Goal: Task Accomplishment & Management: Complete application form

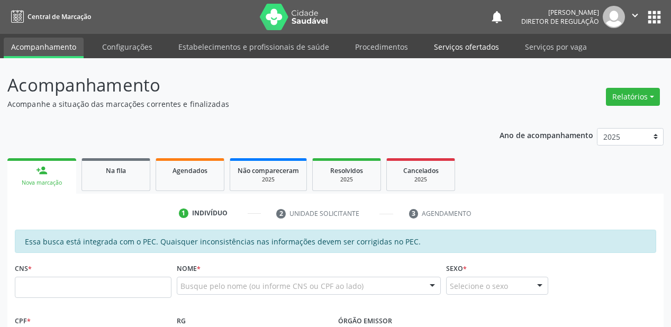
click at [451, 44] on link "Serviços ofertados" at bounding box center [466, 47] width 80 height 19
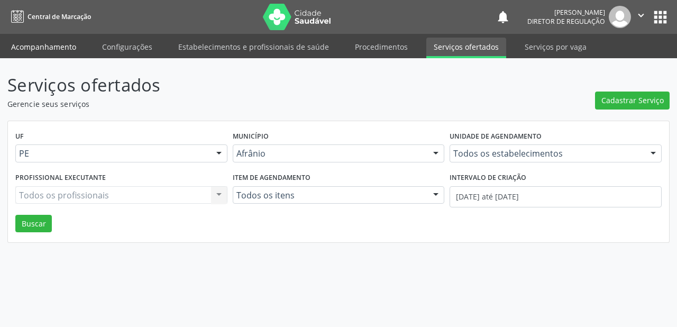
click at [35, 44] on link "Acompanhamento" at bounding box center [44, 47] width 80 height 19
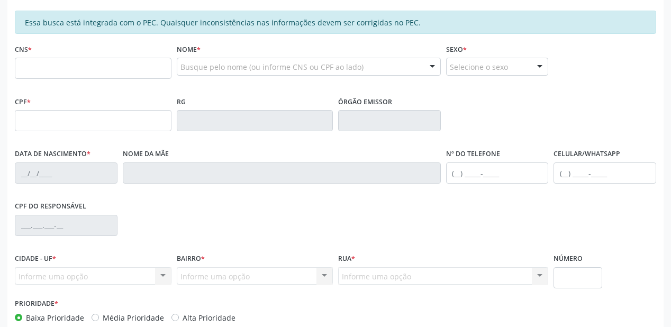
scroll to position [254, 0]
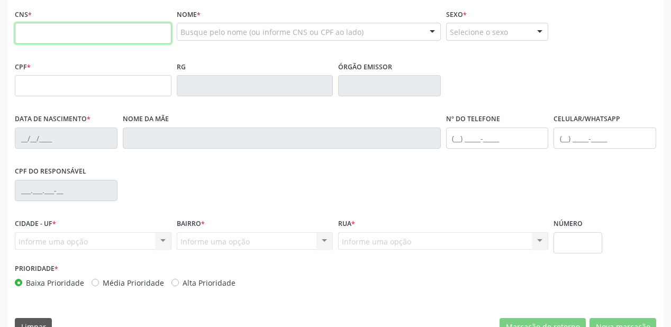
click at [71, 34] on input "text" at bounding box center [93, 33] width 157 height 21
type input "700 0019 3323 5408"
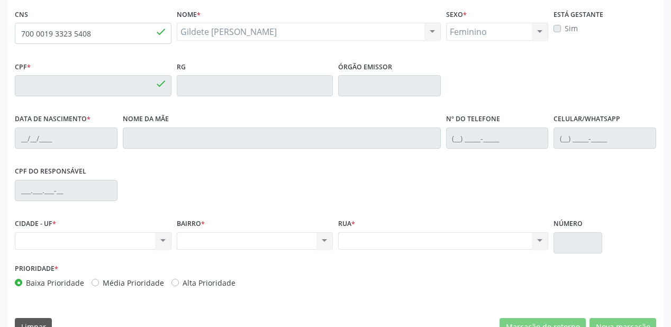
type input "068.300.964-80"
type input "03/08/1984"
type input "(87) 98811-9166"
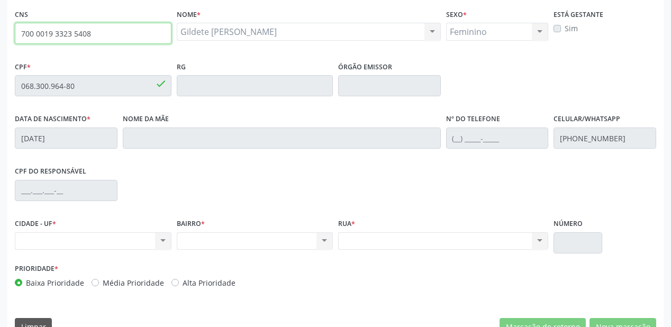
drag, startPoint x: 95, startPoint y: 29, endPoint x: 8, endPoint y: 36, distance: 87.1
click at [8, 36] on div "Essa busca está integrada com o PEC. Quaisquer inconsistências nas informações …" at bounding box center [335, 159] width 656 height 367
click at [97, 42] on input "700 0019 3323 5408" at bounding box center [93, 33] width 157 height 21
type input "7"
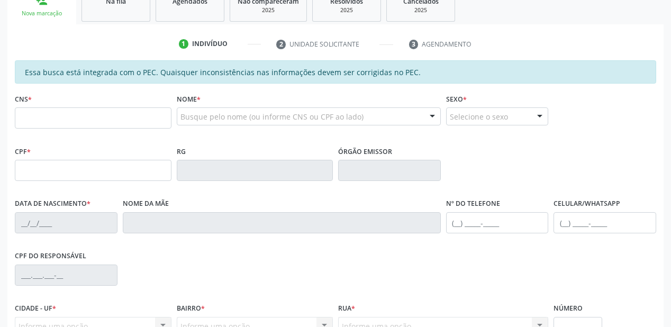
scroll to position [169, 0]
type input "704 0038 0225 0564"
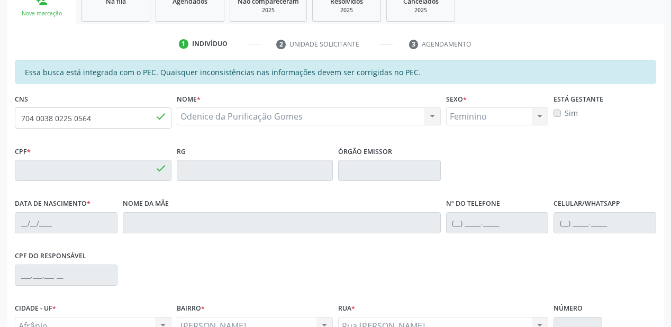
type input "046.264.964-40"
type input "19/11/1977"
type input "Maria Aparecida Gomes da Purificação"
type input "(87) 98846-3730"
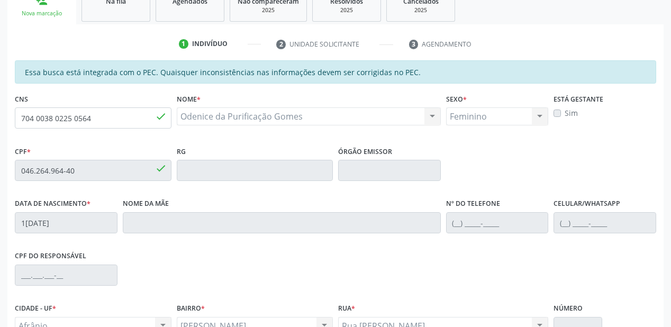
type input "S/N"
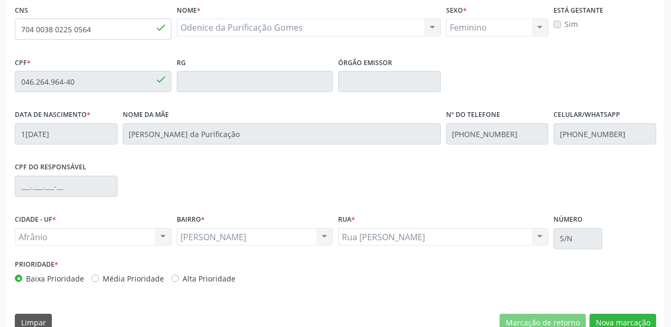
scroll to position [277, 0]
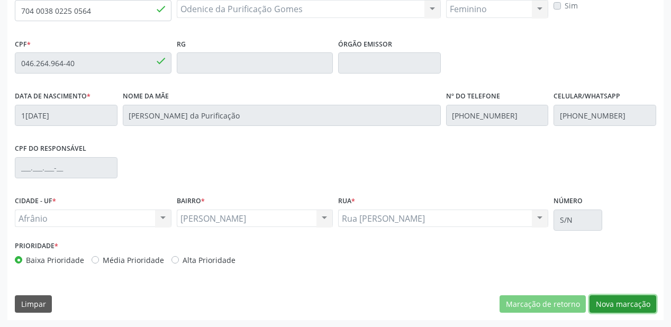
drag, startPoint x: 612, startPoint y: 306, endPoint x: 452, endPoint y: 258, distance: 167.0
click at [609, 306] on button "Nova marcação" at bounding box center [622, 304] width 67 height 18
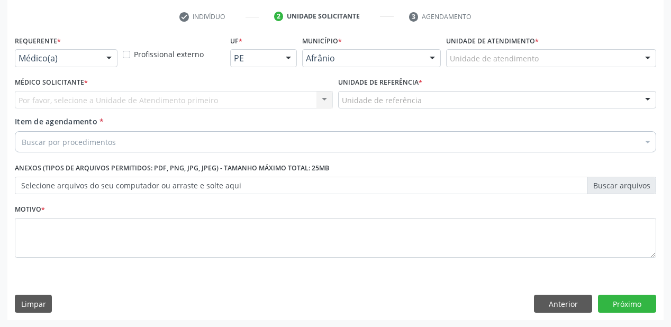
drag, startPoint x: 459, startPoint y: 55, endPoint x: 463, endPoint y: 62, distance: 8.1
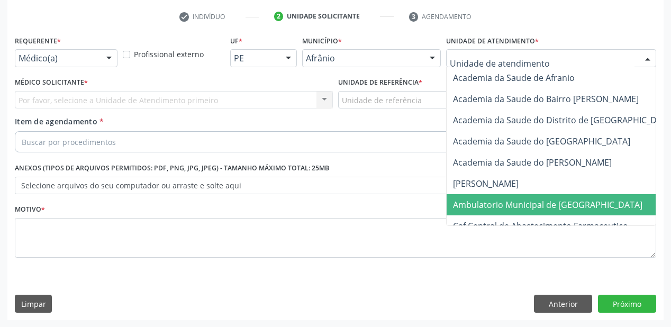
click at [468, 207] on span "Ambulatorio Municipal de [GEOGRAPHIC_DATA]" at bounding box center [547, 205] width 189 height 12
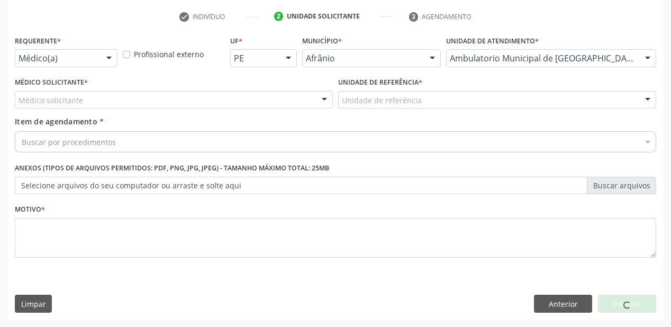
drag, startPoint x: 359, startPoint y: 97, endPoint x: 366, endPoint y: 175, distance: 78.1
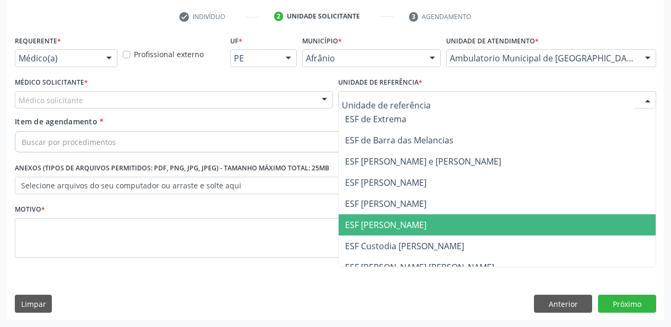
click at [367, 234] on span "ESF [PERSON_NAME]" at bounding box center [497, 224] width 317 height 21
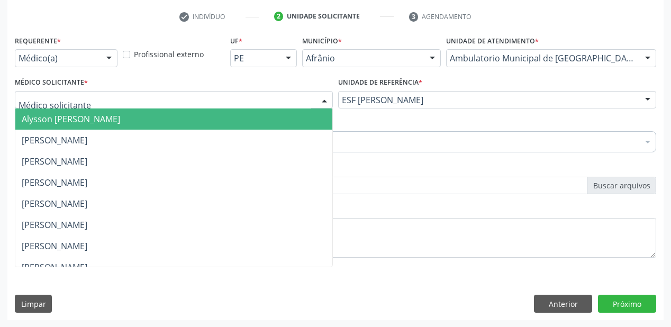
drag, startPoint x: 70, startPoint y: 100, endPoint x: 69, endPoint y: 122, distance: 21.7
drag, startPoint x: 69, startPoint y: 122, endPoint x: 58, endPoint y: 140, distance: 20.9
click at [69, 122] on span "Alysson [PERSON_NAME]" at bounding box center [71, 119] width 98 height 12
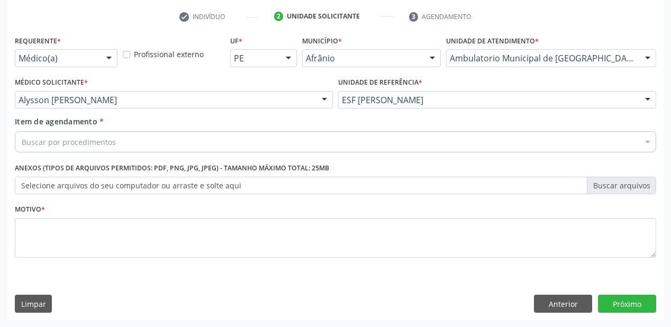
click at [53, 151] on div "Buscar por procedimentos" at bounding box center [335, 141] width 641 height 21
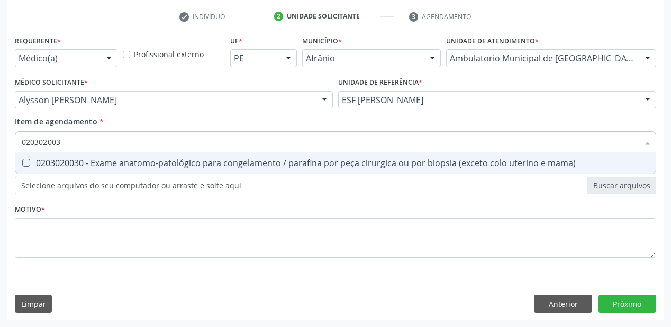
type input "0203020030"
click at [56, 166] on div "0203020030 - Exame anatomo-patológico para congelamento / parafina por peça cir…" at bounding box center [335, 163] width 627 height 8
checkbox mama\) "true"
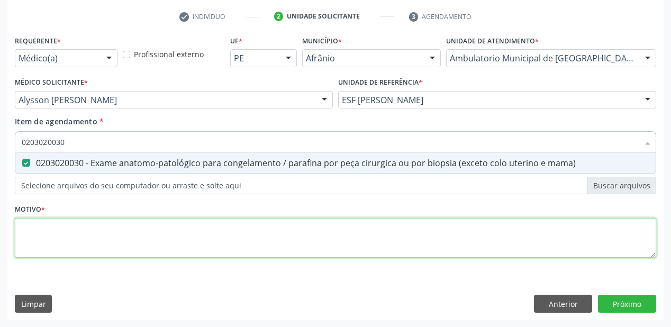
click at [51, 229] on div "Requerente * Médico(a) Médico(a) Enfermeiro(a) Paciente Nenhum resultado encont…" at bounding box center [335, 153] width 641 height 240
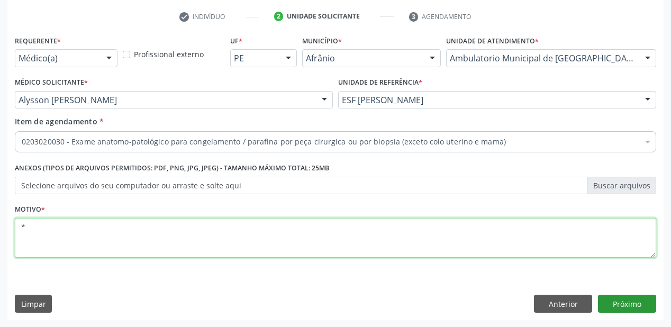
type textarea "*"
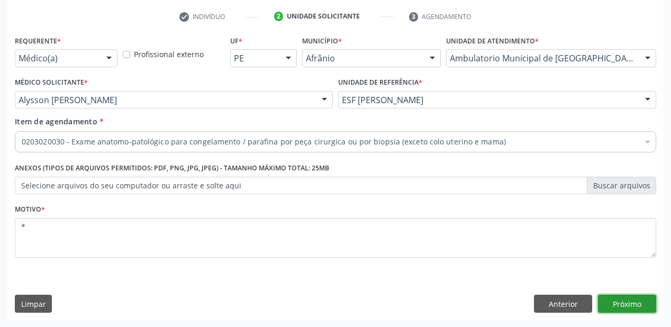
click at [615, 305] on button "Próximo" at bounding box center [627, 304] width 58 height 18
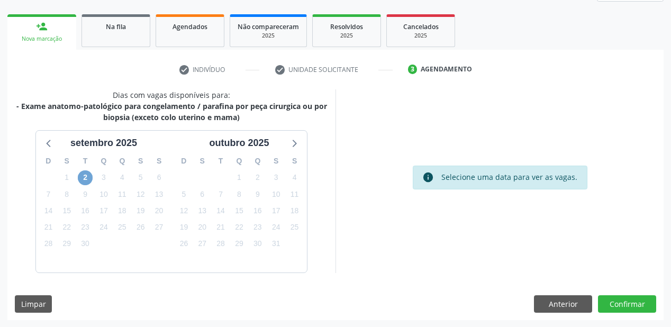
click at [88, 178] on span "2" at bounding box center [85, 177] width 15 height 15
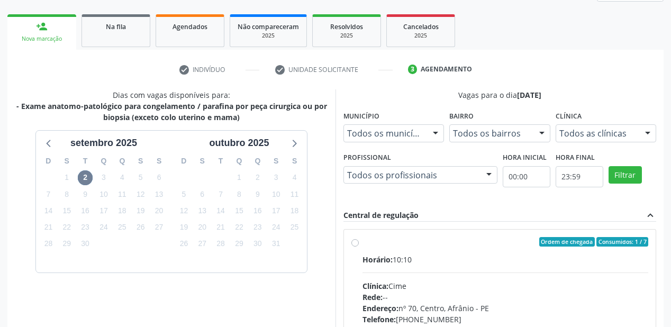
click at [438, 260] on div "Horário: 10:10" at bounding box center [505, 259] width 286 height 11
click at [359, 246] on input "Ordem de chegada Consumidos: 1 / 7 Horário: 10:10 Clínica: Cime Rede: -- Endere…" at bounding box center [354, 242] width 7 height 10
radio input "true"
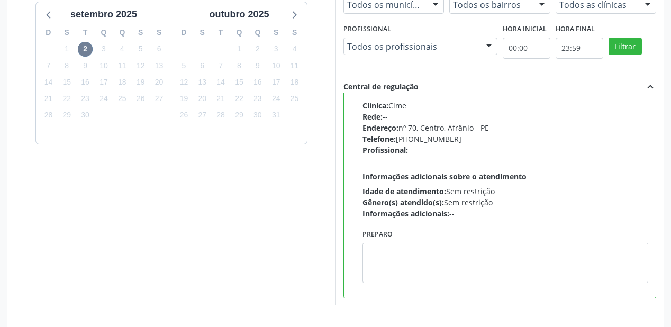
scroll to position [305, 0]
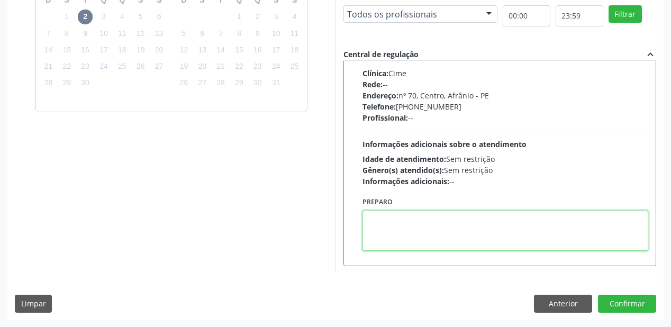
click at [443, 238] on textarea at bounding box center [505, 231] width 286 height 40
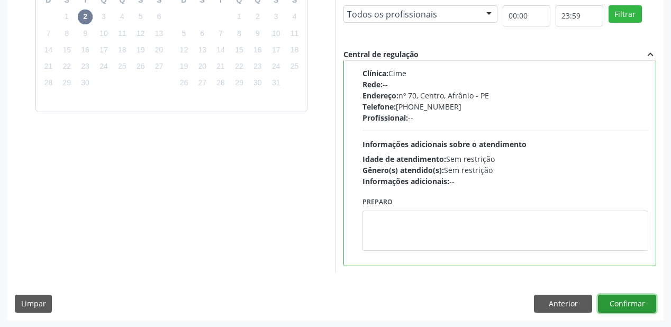
click at [609, 301] on button "Confirmar" at bounding box center [627, 304] width 58 height 18
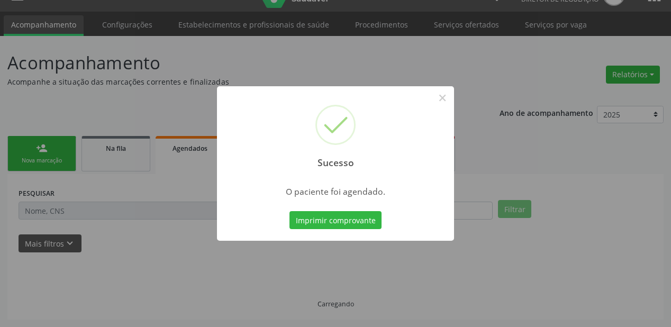
scroll to position [21, 0]
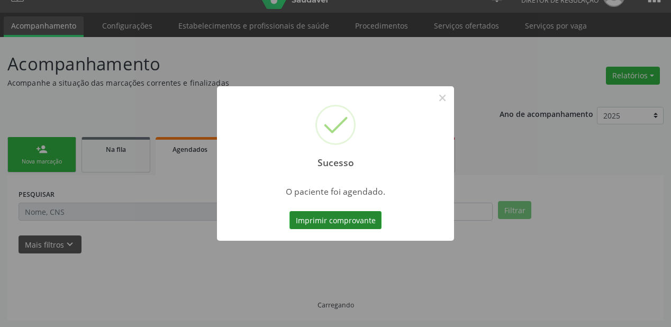
click at [334, 216] on button "Imprimir comprovante" at bounding box center [335, 220] width 92 height 18
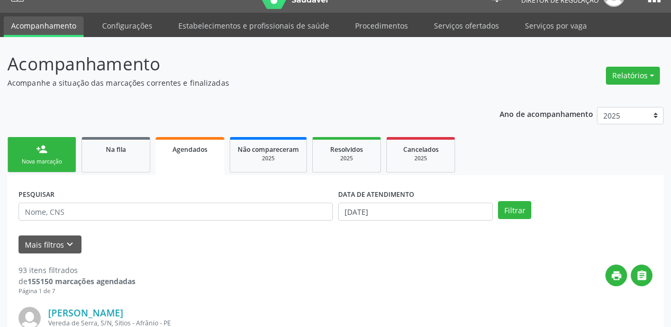
click at [54, 156] on link "person_add Nova marcação" at bounding box center [41, 154] width 69 height 35
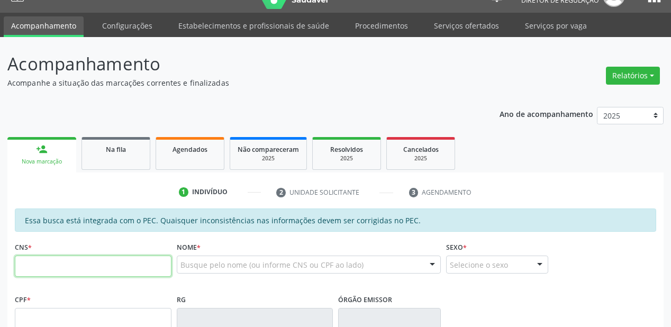
drag, startPoint x: 40, startPoint y: 266, endPoint x: 34, endPoint y: 262, distance: 6.5
click at [40, 265] on input "text" at bounding box center [93, 265] width 157 height 21
type input "702 8021 8481 5261"
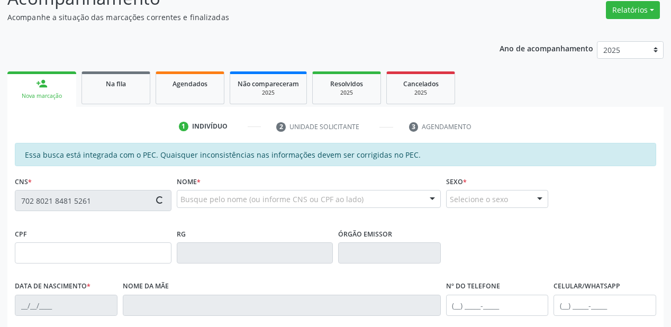
type input "211.878.004-49"
type input "05/03/1942"
type input "Maria Luzia Pereira"
type input "(87) 98844-7192"
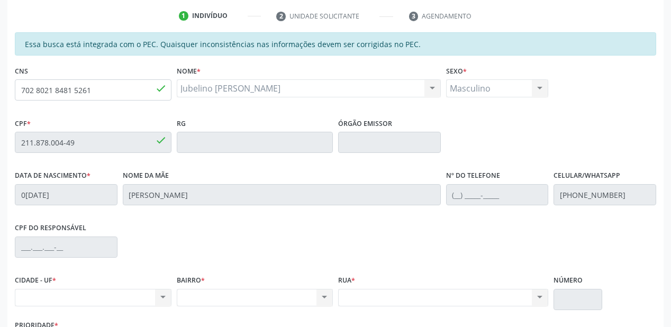
scroll to position [277, 0]
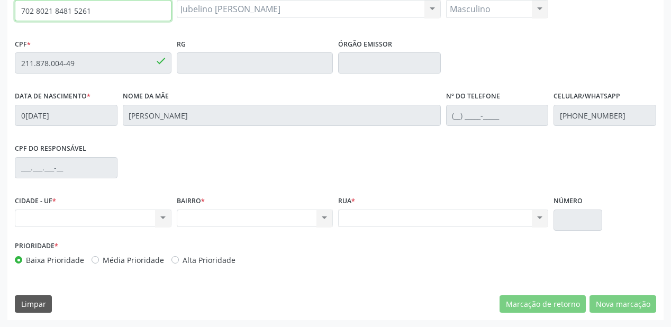
drag, startPoint x: 94, startPoint y: 12, endPoint x: 12, endPoint y: 10, distance: 82.0
click at [12, 10] on div "CNS 702 8021 8481 5261 done" at bounding box center [93, 10] width 162 height 52
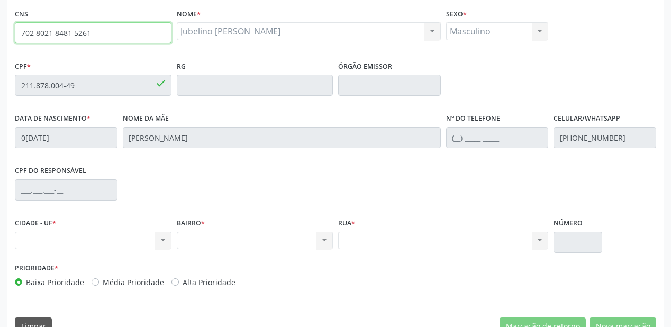
scroll to position [234, 0]
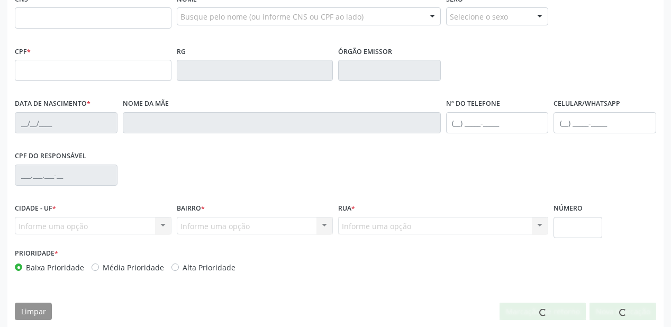
scroll to position [269, 0]
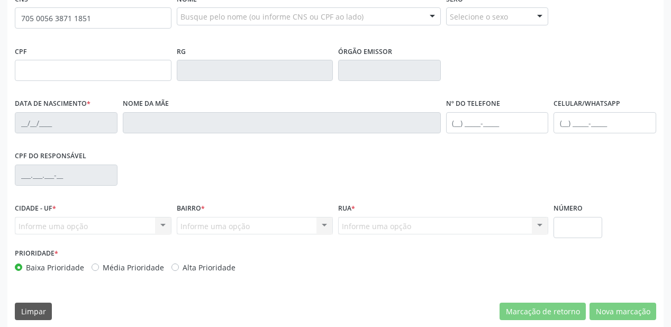
type input "705 0056 3871 1851"
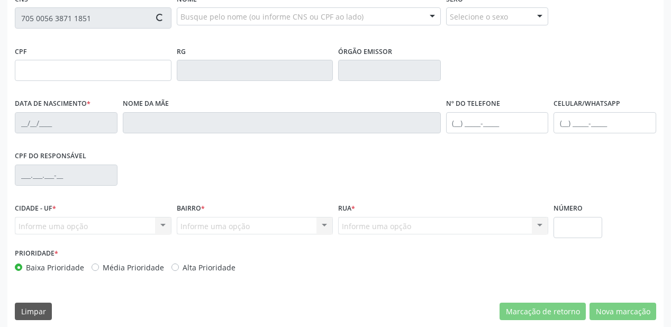
type input "071.468.754-58"
type input "18/09/1983"
type input "Doraci Ferreira Pereira"
type input "(87) 98863-4903"
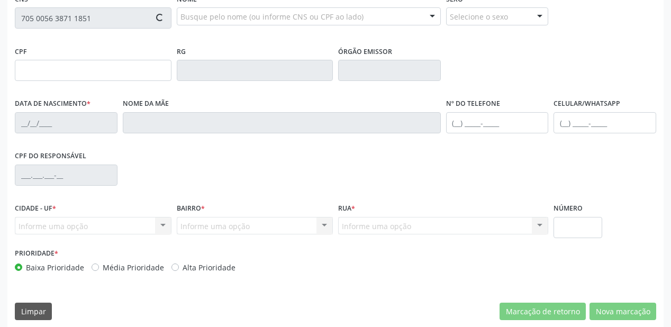
type input "s"
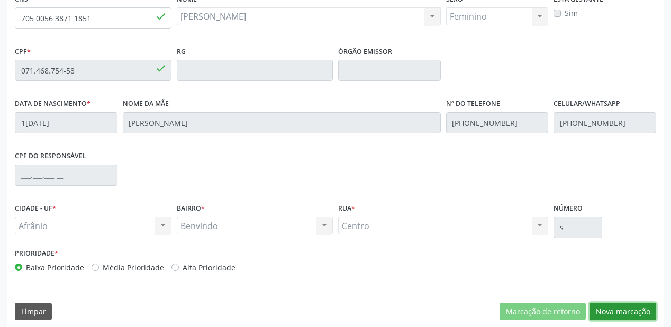
click at [600, 309] on button "Nova marcação" at bounding box center [622, 312] width 67 height 18
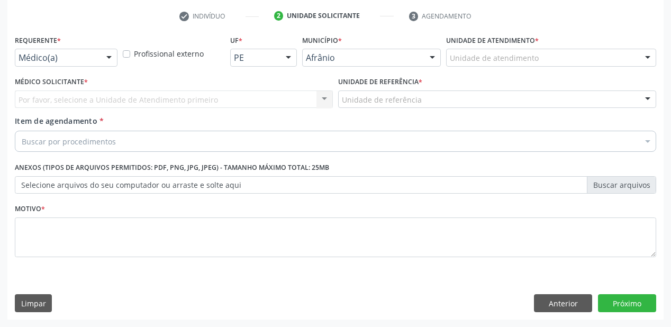
scroll to position [197, 0]
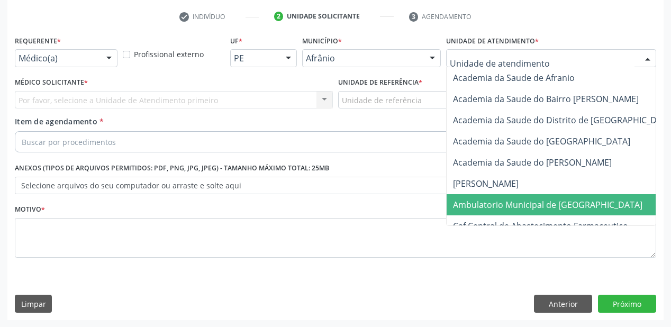
drag, startPoint x: 464, startPoint y: 201, endPoint x: 366, endPoint y: 114, distance: 131.2
click at [463, 201] on span "Ambulatorio Municipal de [GEOGRAPHIC_DATA]" at bounding box center [547, 205] width 189 height 12
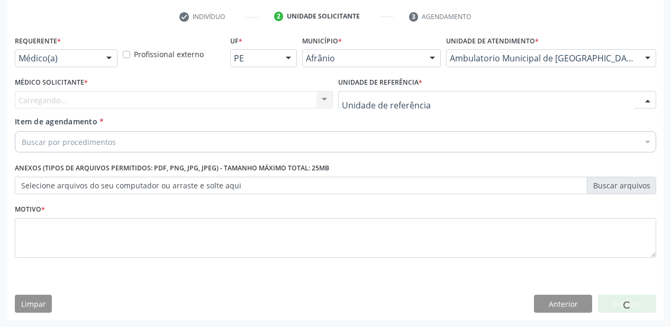
drag, startPoint x: 361, startPoint y: 101, endPoint x: 362, endPoint y: 172, distance: 70.9
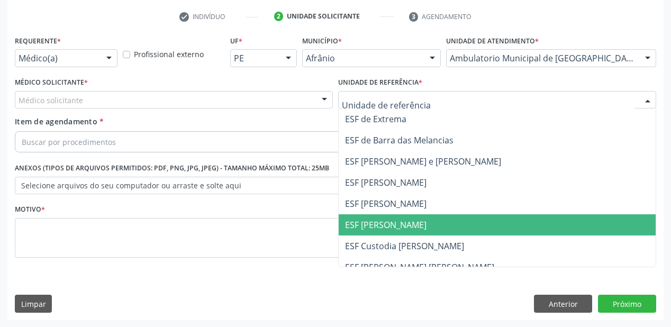
click at [362, 216] on span "ESF [PERSON_NAME]" at bounding box center [497, 224] width 317 height 21
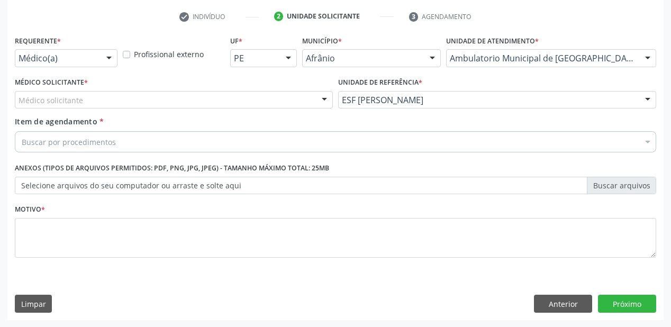
drag, startPoint x: 78, startPoint y: 100, endPoint x: 77, endPoint y: 120, distance: 20.2
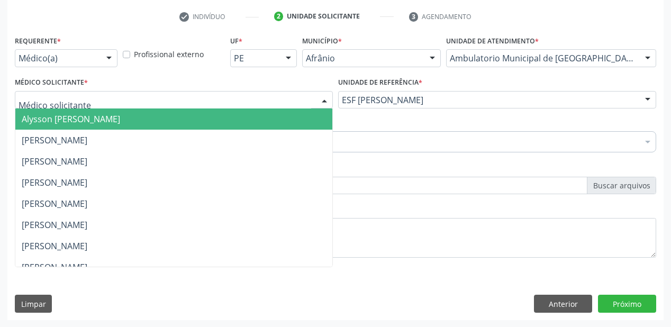
click at [76, 121] on span "Alysson [PERSON_NAME]" at bounding box center [71, 119] width 98 height 12
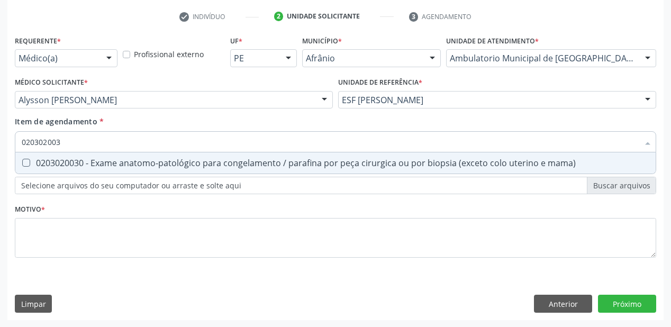
type input "0203020030"
click at [53, 154] on span "0203020030 - Exame anatomo-patológico para congelamento / parafina por peça cir…" at bounding box center [335, 162] width 640 height 21
checkbox mama\) "true"
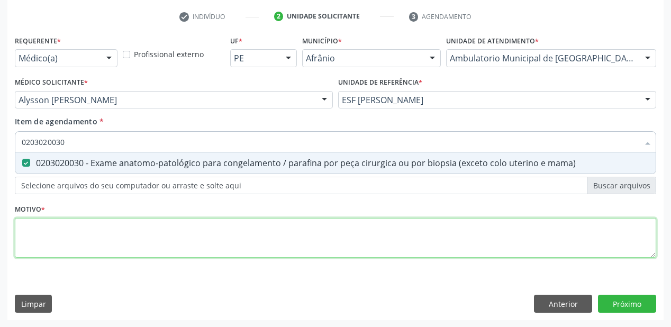
click at [49, 237] on div "Requerente * Médico(a) Médico(a) Enfermeiro(a) Paciente Nenhum resultado encont…" at bounding box center [335, 153] width 641 height 240
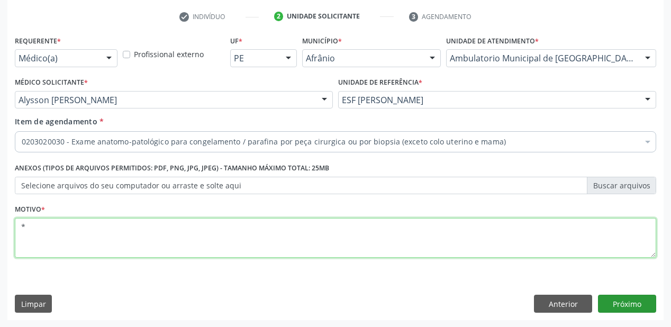
type textarea "*"
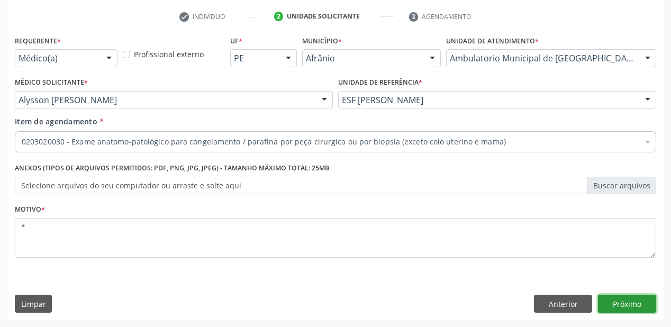
click at [637, 305] on button "Próximo" at bounding box center [627, 304] width 58 height 18
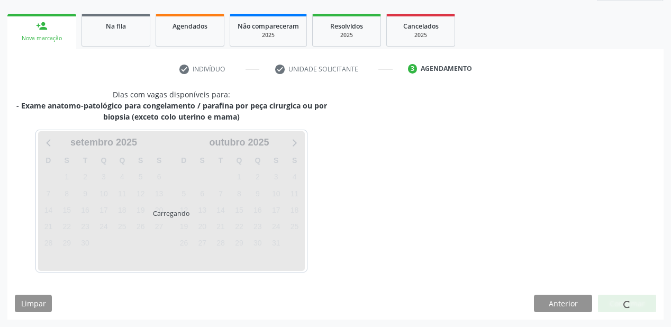
scroll to position [144, 0]
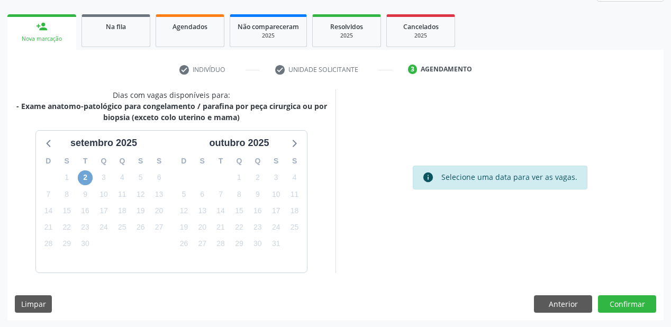
click at [90, 178] on span "2" at bounding box center [85, 177] width 15 height 15
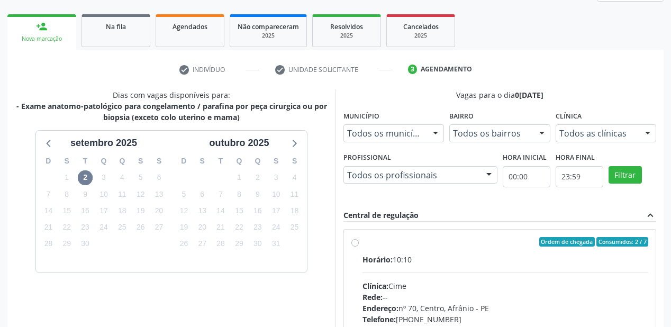
click at [460, 250] on label "Ordem de chegada Consumidos: 2 / 7 Horário: 10:10 Clínica: Cime Rede: -- Endere…" at bounding box center [505, 318] width 286 height 162
click at [359, 246] on input "Ordem de chegada Consumidos: 2 / 7 Horário: 10:10 Clínica: Cime Rede: -- Endere…" at bounding box center [354, 242] width 7 height 10
radio input "true"
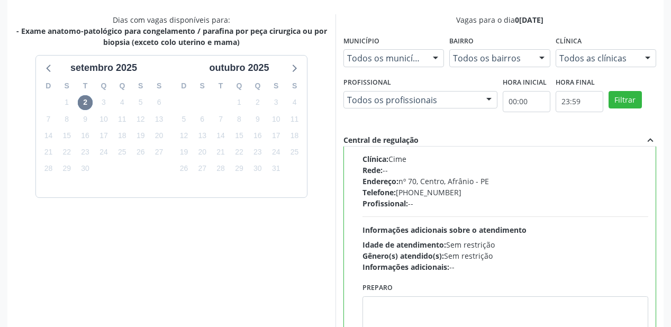
scroll to position [305, 0]
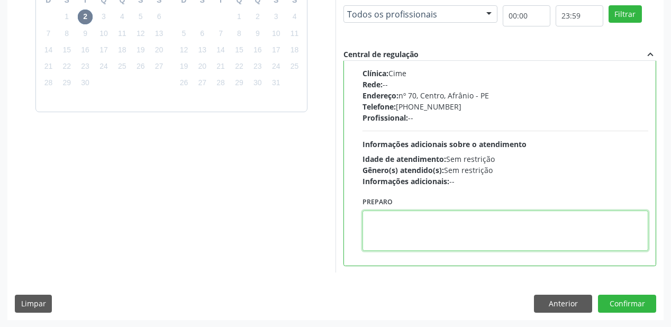
click at [461, 236] on textarea at bounding box center [505, 231] width 286 height 40
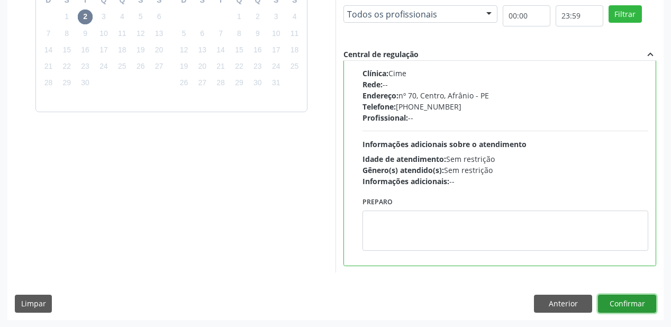
click at [605, 299] on button "Confirmar" at bounding box center [627, 304] width 58 height 18
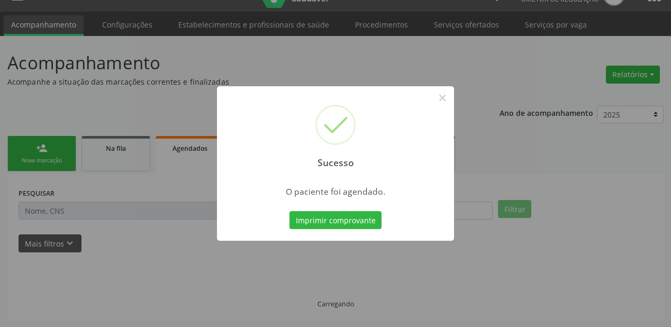
scroll to position [21, 0]
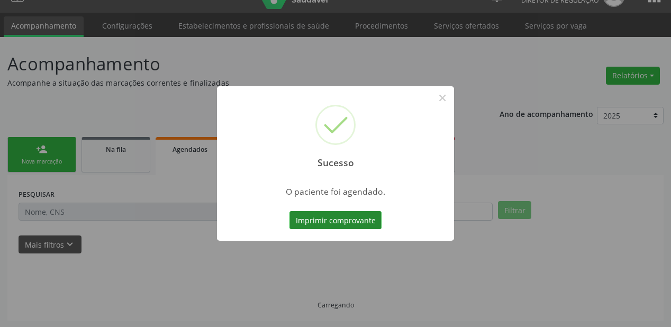
click at [355, 215] on button "Imprimir comprovante" at bounding box center [335, 220] width 92 height 18
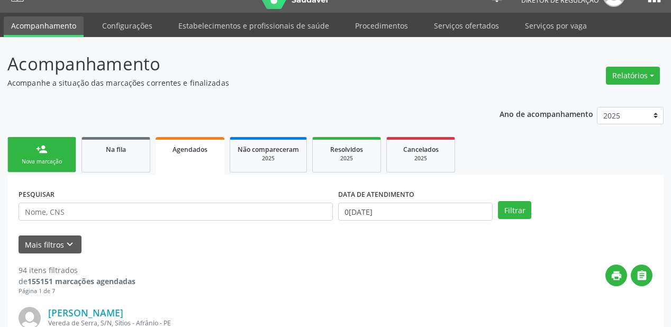
click at [46, 162] on div "Nova marcação" at bounding box center [41, 162] width 53 height 8
click at [45, 162] on div "Nova marcação" at bounding box center [41, 162] width 53 height 8
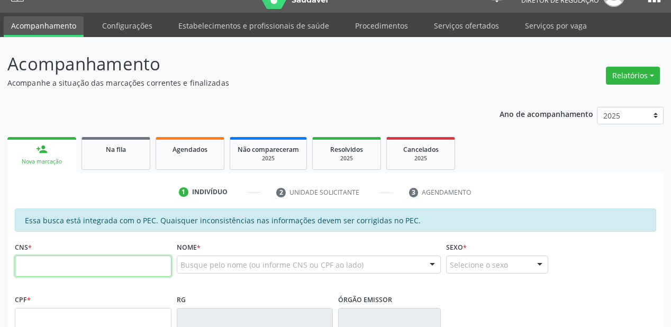
click at [19, 261] on input "text" at bounding box center [93, 265] width 157 height 21
type input "702 8021 8481 5261"
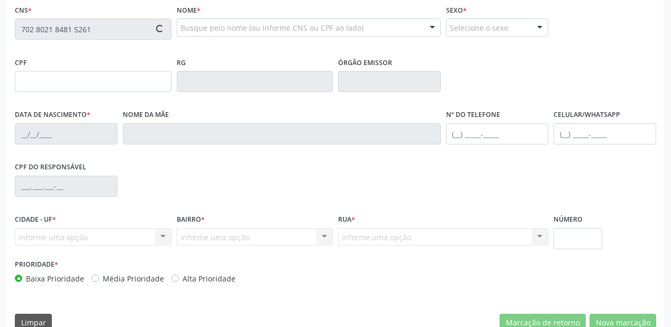
type input "211.878.004-49"
type input "05/03/1942"
type input "Maria Luzia Pereira"
type input "(87) 98844-7192"
type input "S/N"
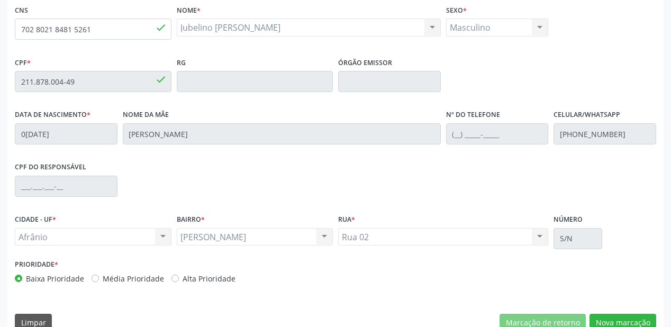
scroll to position [277, 0]
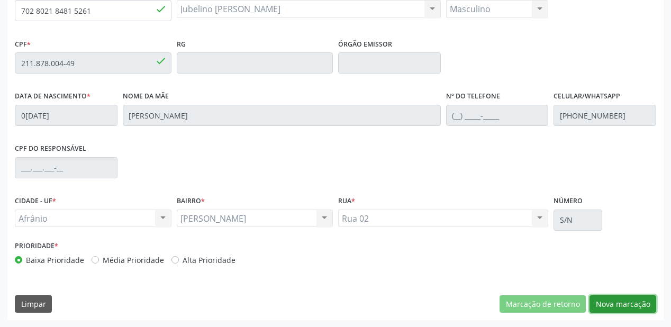
click at [602, 302] on button "Nova marcação" at bounding box center [622, 304] width 67 height 18
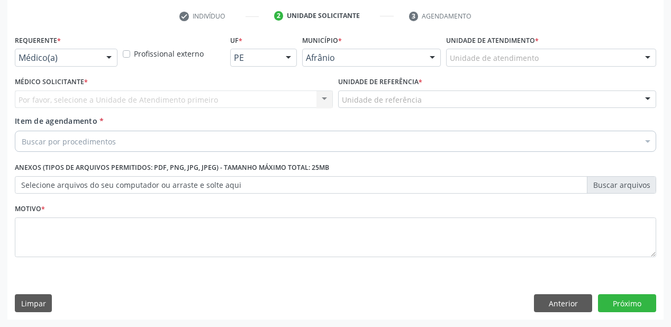
scroll to position [197, 0]
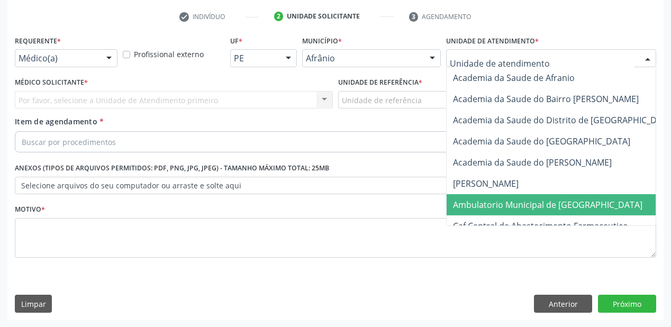
click at [478, 199] on span "Ambulatorio Municipal de [GEOGRAPHIC_DATA]" at bounding box center [547, 205] width 189 height 12
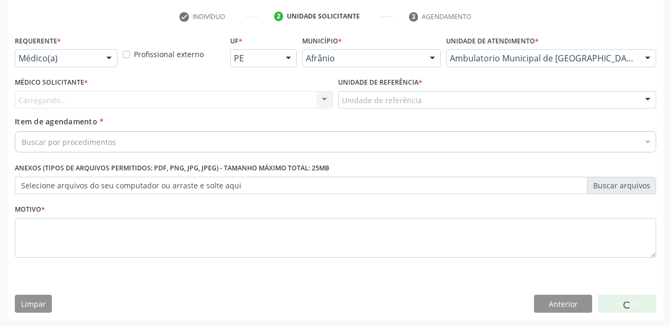
drag, startPoint x: 374, startPoint y: 87, endPoint x: 373, endPoint y: 98, distance: 11.7
click at [373, 87] on label "Unidade de referência *" at bounding box center [380, 83] width 84 height 16
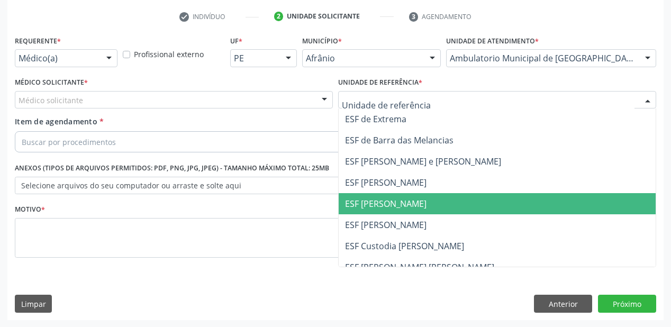
drag, startPoint x: 371, startPoint y: 200, endPoint x: 313, endPoint y: 177, distance: 62.9
click at [369, 199] on span "ESF [PERSON_NAME]" at bounding box center [385, 204] width 81 height 12
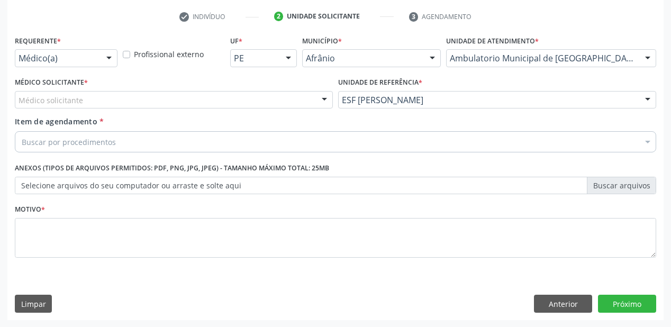
drag, startPoint x: 40, startPoint y: 102, endPoint x: 41, endPoint y: 111, distance: 9.7
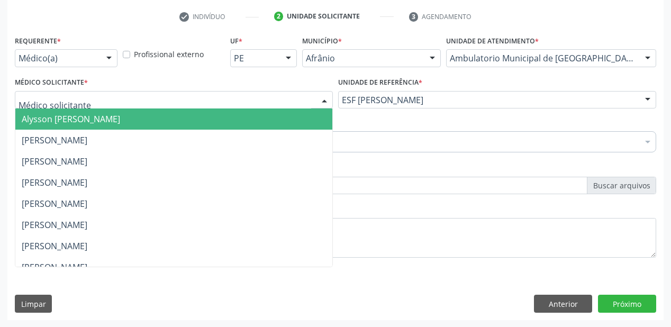
drag, startPoint x: 43, startPoint y: 114, endPoint x: 45, endPoint y: 131, distance: 17.1
click at [44, 116] on span "Alysson [PERSON_NAME]" at bounding box center [71, 119] width 98 height 12
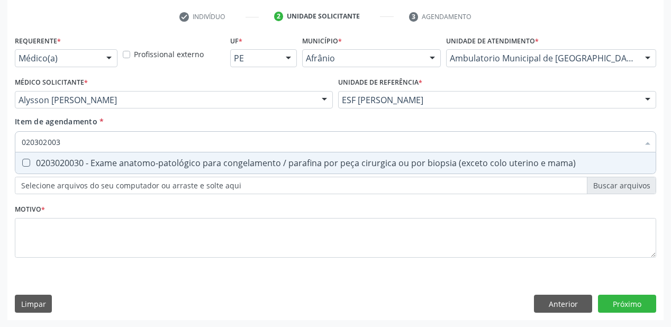
type input "0203020030"
click at [46, 162] on div "0203020030 - Exame anatomo-patológico para congelamento / parafina por peça cir…" at bounding box center [335, 163] width 627 height 8
checkbox mama\) "true"
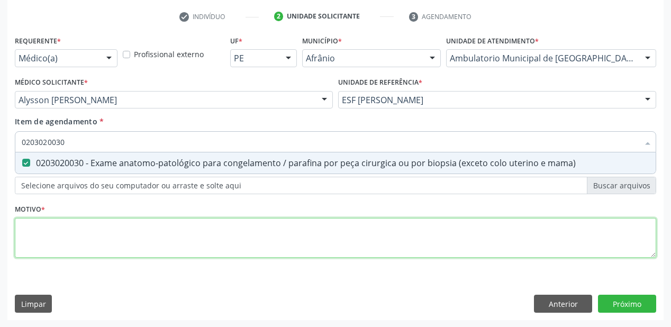
click at [35, 224] on div "Requerente * Médico(a) Médico(a) Enfermeiro(a) Paciente Nenhum resultado encont…" at bounding box center [335, 153] width 641 height 240
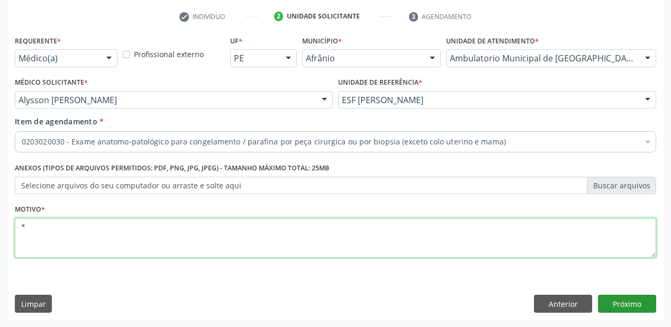
type textarea "*"
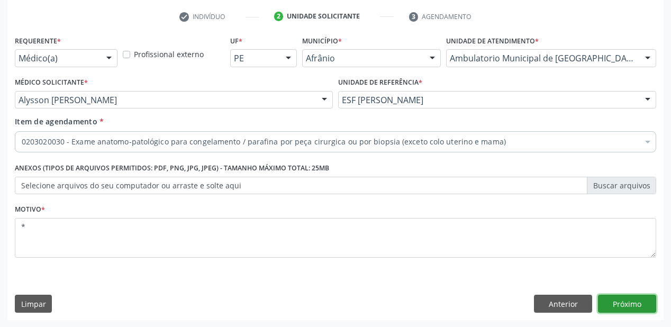
click at [611, 304] on button "Próximo" at bounding box center [627, 304] width 58 height 18
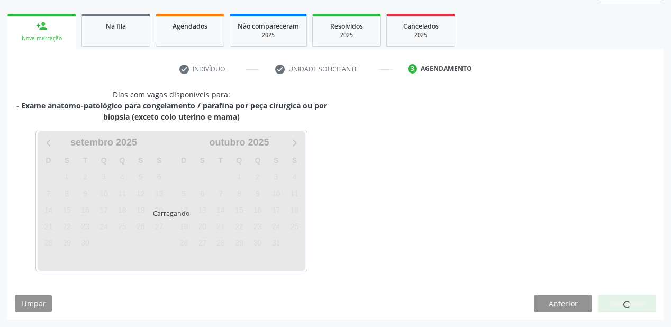
scroll to position [144, 0]
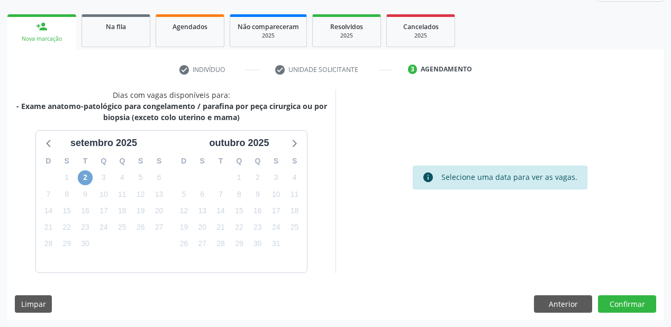
click at [84, 178] on span "2" at bounding box center [85, 177] width 15 height 15
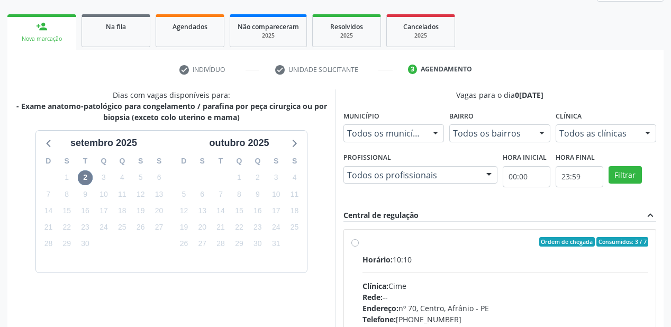
click at [470, 277] on div "Horário: 10:10 Clínica: Cime Rede: -- Endereço: nº 70, Centro, Afrânio - PE Tel…" at bounding box center [505, 326] width 286 height 145
click at [359, 246] on input "Ordem de chegada Consumidos: 3 / 7 Horário: 10:10 Clínica: Cime Rede: -- Endere…" at bounding box center [354, 242] width 7 height 10
radio input "true"
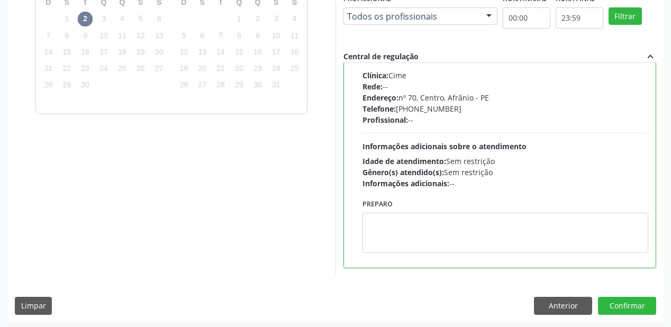
scroll to position [305, 0]
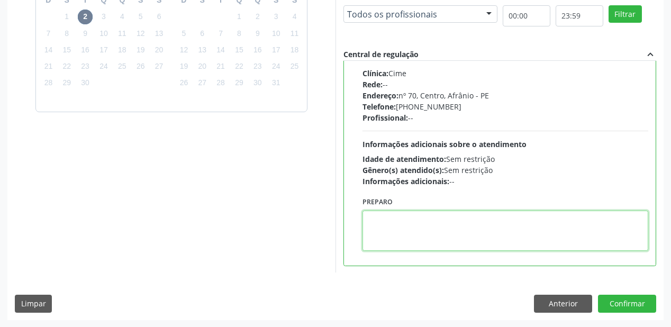
click at [440, 239] on textarea at bounding box center [505, 231] width 286 height 40
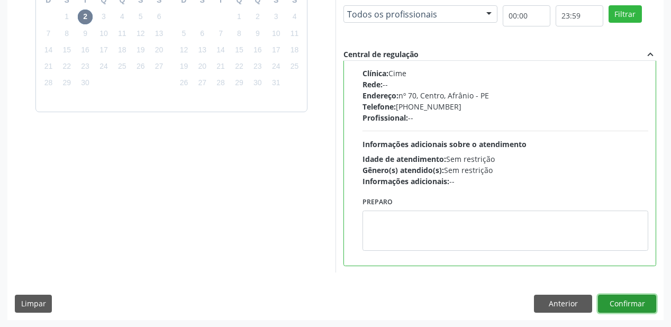
click at [612, 304] on button "Confirmar" at bounding box center [627, 304] width 58 height 18
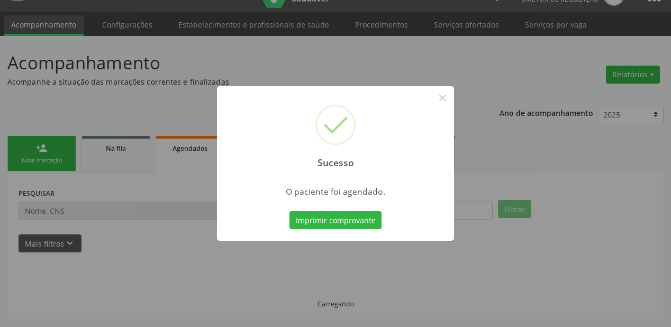
scroll to position [21, 0]
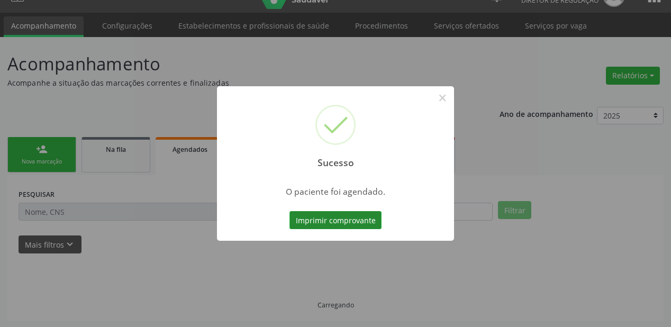
click at [316, 215] on button "Imprimir comprovante" at bounding box center [335, 220] width 92 height 18
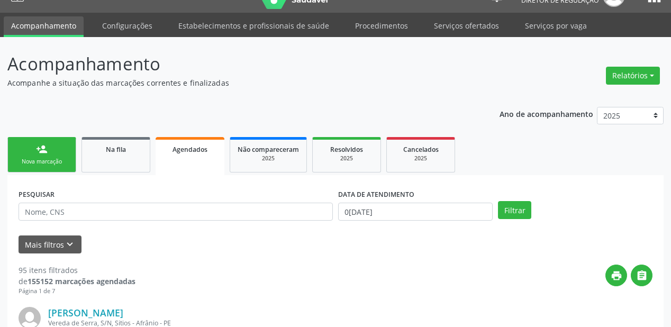
click at [48, 148] on link "person_add Nova marcação" at bounding box center [41, 154] width 69 height 35
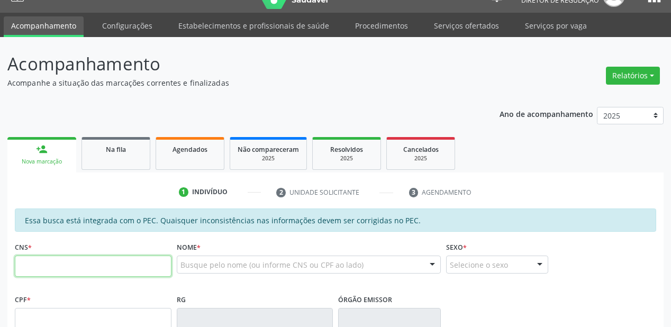
click at [40, 260] on input "text" at bounding box center [93, 265] width 157 height 21
type input "706 0073 9564 0849"
type input "599.856.584-34"
type input "20/10/1941"
type input "Emidia Maria"
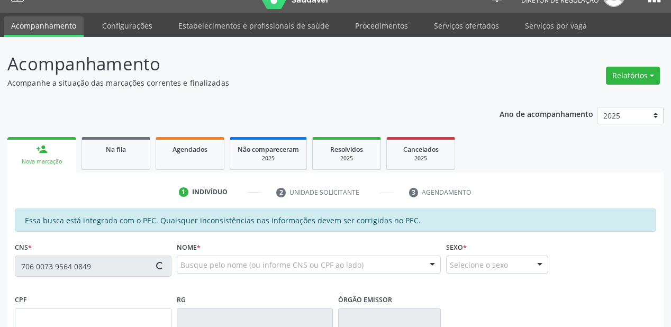
type input "(87) 98817-1224"
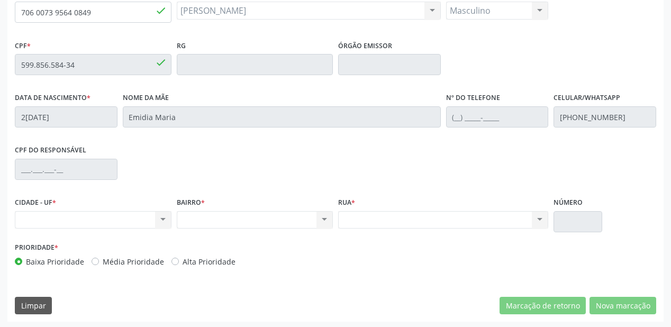
scroll to position [277, 0]
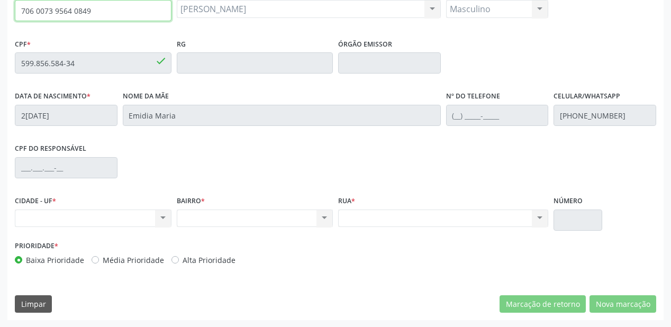
drag, startPoint x: 99, startPoint y: 10, endPoint x: 3, endPoint y: 19, distance: 96.6
click at [4, 17] on div "Acompanhamento Acompanhe a situação das marcações correntes e finalizadas Relat…" at bounding box center [335, 55] width 671 height 546
click at [104, 12] on input "706 0073 9564 0849" at bounding box center [93, 10] width 157 height 21
type input "7"
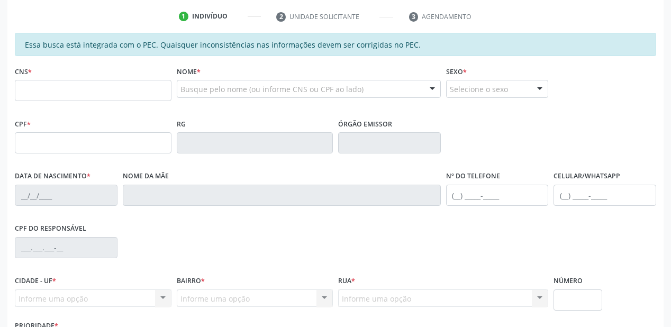
scroll to position [212, 0]
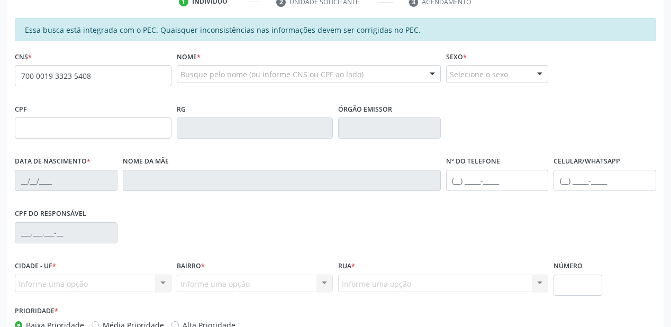
type input "700 0019 3323 5408"
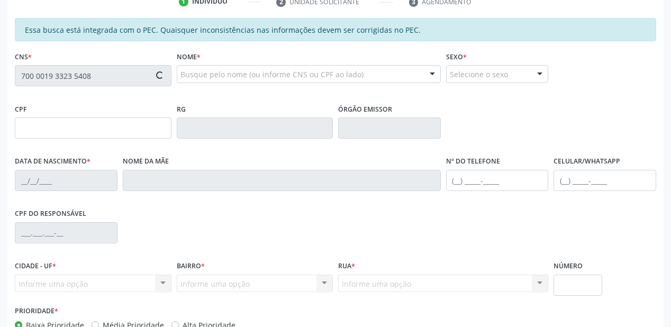
type input "068.300.964-80"
type input "03/08/1984"
type input "(87) 98811-9166"
type input "S/N"
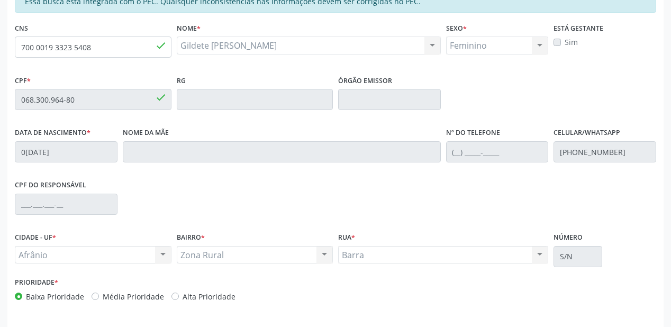
scroll to position [277, 0]
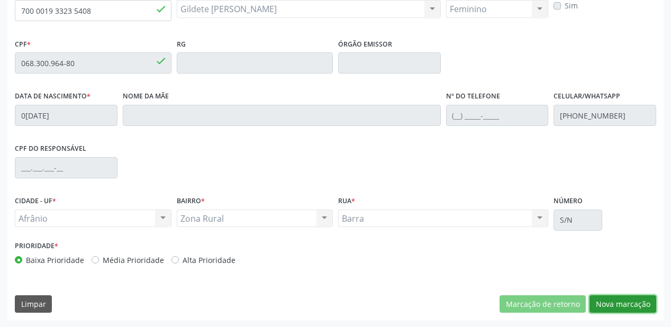
click at [614, 303] on button "Nova marcação" at bounding box center [622, 304] width 67 height 18
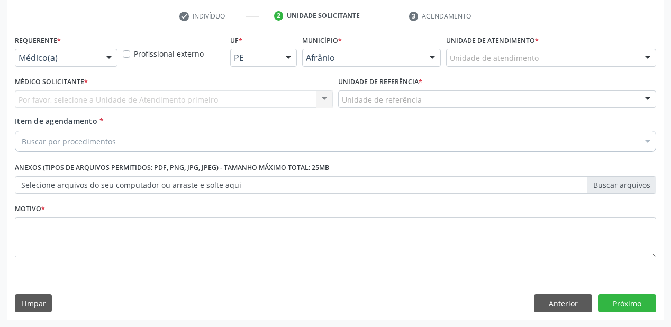
scroll to position [197, 0]
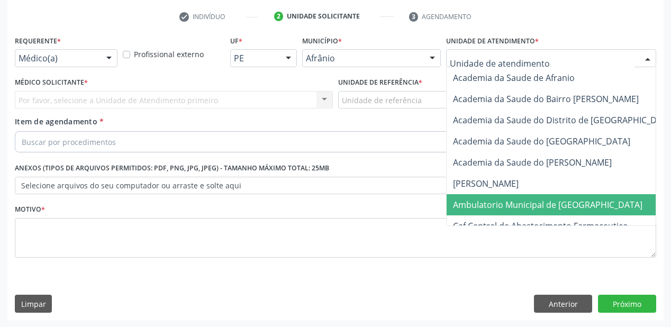
click at [478, 205] on span "Ambulatorio Municipal de [GEOGRAPHIC_DATA]" at bounding box center [547, 205] width 189 height 12
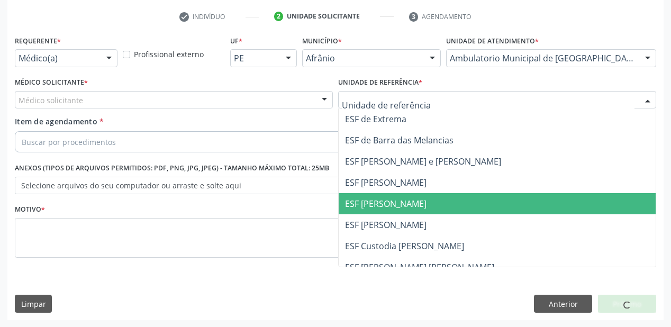
click at [364, 212] on span "ESF [PERSON_NAME]" at bounding box center [497, 203] width 317 height 21
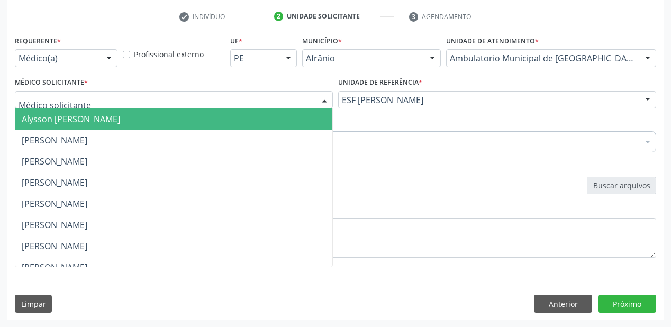
click at [93, 121] on span "Alysson Rodrigo Ferreira Cavalcanti" at bounding box center [71, 119] width 98 height 12
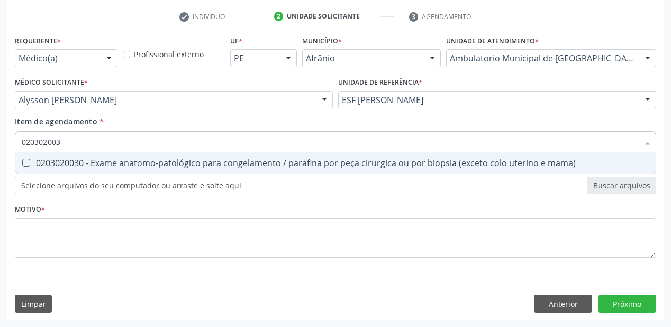
type input "0203020030"
click at [104, 161] on div "0203020030 - Exame anatomo-patológico para congelamento / parafina por peça cir…" at bounding box center [335, 163] width 627 height 8
checkbox mama\) "true"
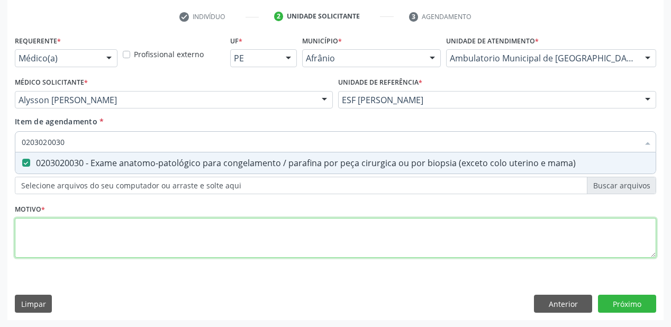
click at [60, 226] on div "Requerente * Médico(a) Médico(a) Enfermeiro(a) Paciente Nenhum resultado encont…" at bounding box center [335, 153] width 641 height 240
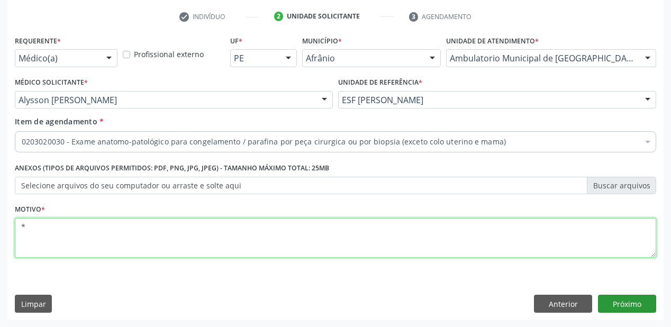
type textarea "*"
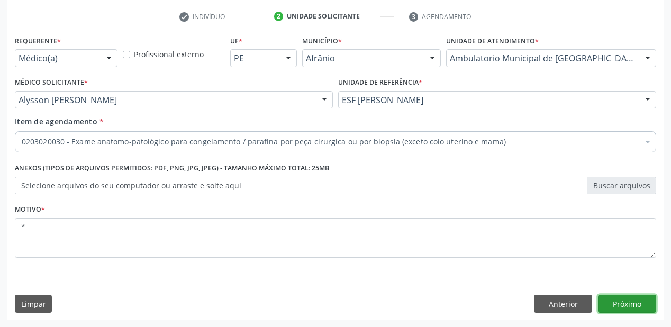
click at [630, 305] on button "Próximo" at bounding box center [627, 304] width 58 height 18
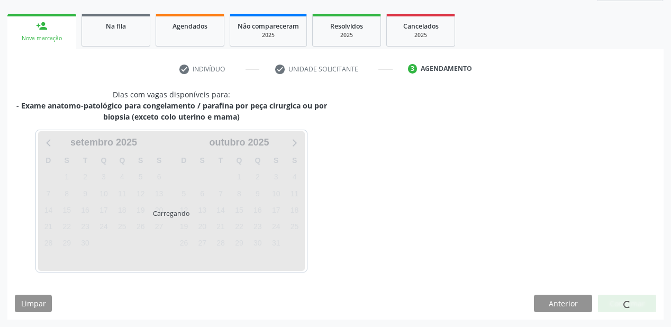
scroll to position [144, 0]
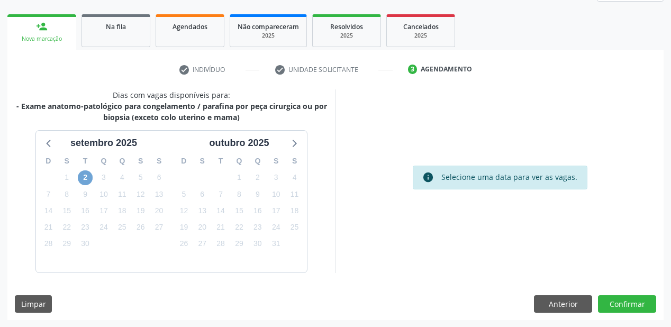
click at [87, 176] on span "2" at bounding box center [85, 177] width 15 height 15
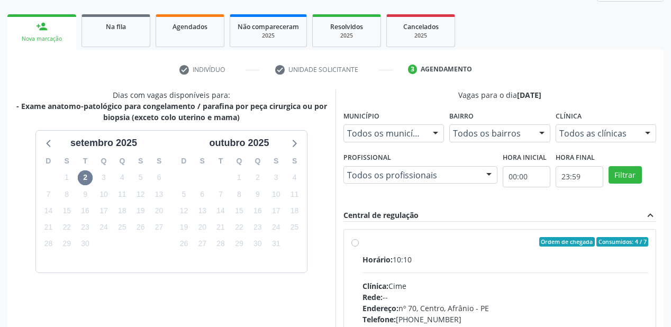
click at [370, 259] on span "Horário:" at bounding box center [377, 259] width 30 height 10
click at [359, 246] on input "Ordem de chegada Consumidos: 4 / 7 Horário: 10:10 Clínica: Cime Rede: -- Endere…" at bounding box center [354, 242] width 7 height 10
radio input "true"
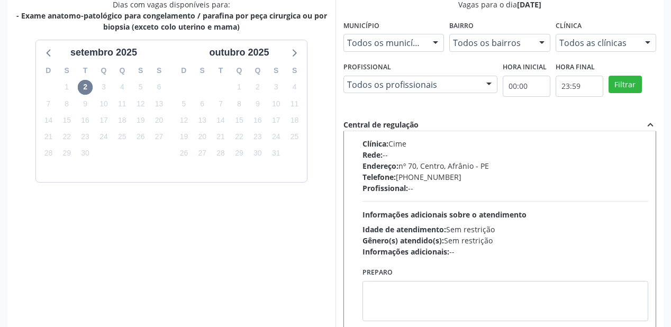
scroll to position [305, 0]
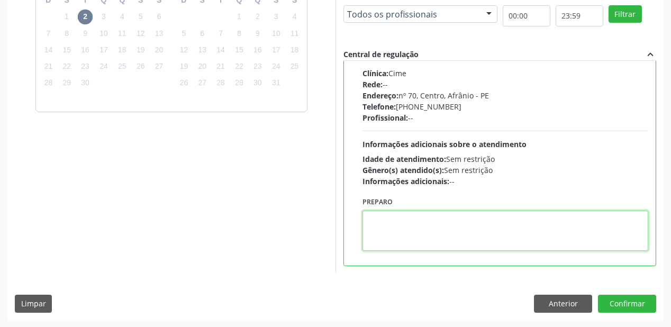
drag, startPoint x: 436, startPoint y: 224, endPoint x: 520, endPoint y: 245, distance: 86.7
click at [436, 224] on textarea at bounding box center [505, 231] width 286 height 40
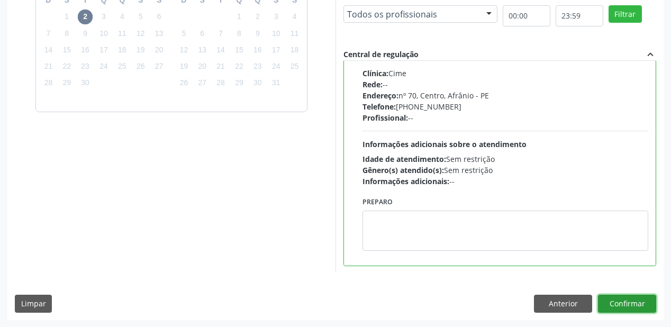
click at [610, 298] on button "Confirmar" at bounding box center [627, 304] width 58 height 18
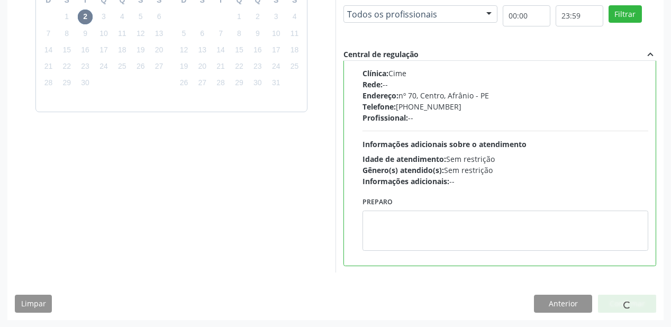
scroll to position [21, 0]
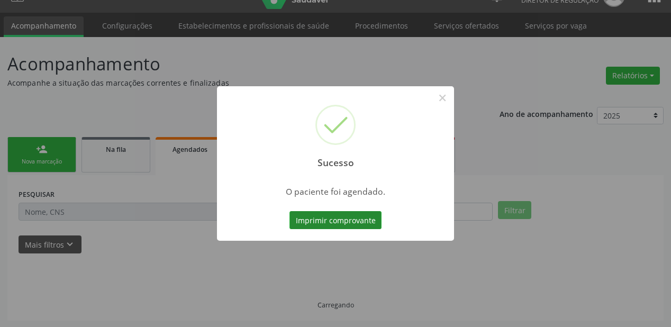
click at [346, 220] on button "Imprimir comprovante" at bounding box center [335, 220] width 92 height 18
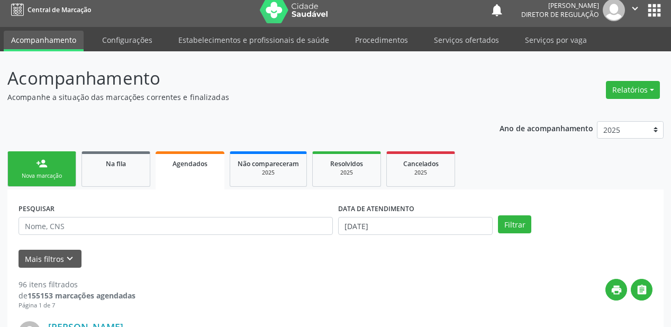
scroll to position [0, 0]
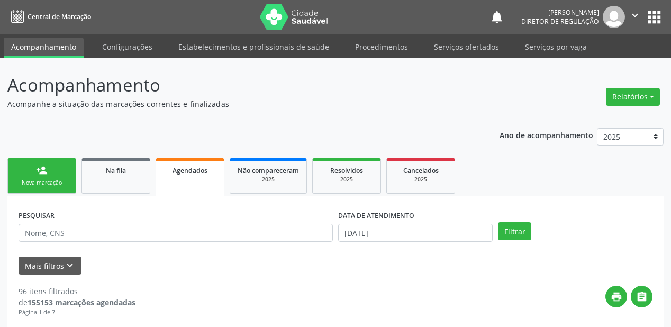
click at [49, 177] on div "Sucesso × O paciente foi agendado. Imprimir comprovante Cancel" at bounding box center [335, 163] width 671 height 327
click at [50, 179] on div "Sucesso × O paciente foi agendado. Imprimir comprovante Cancel" at bounding box center [335, 163] width 671 height 327
click at [52, 172] on div "Sucesso × O paciente foi agendado. Imprimir comprovante Cancel" at bounding box center [335, 163] width 671 height 327
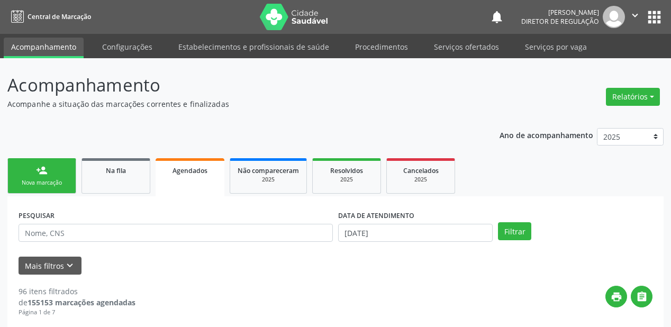
click at [52, 172] on div "Sucesso × O paciente foi agendado. Imprimir comprovante Cancel" at bounding box center [335, 163] width 671 height 327
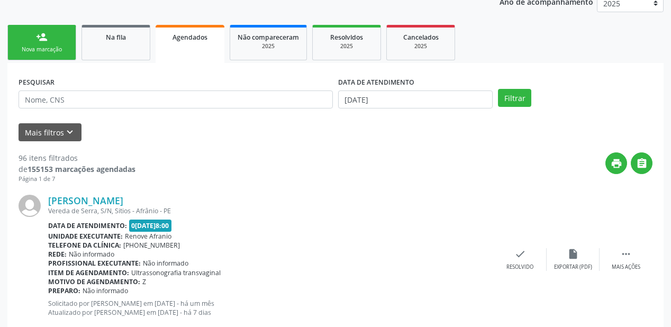
scroll to position [85, 0]
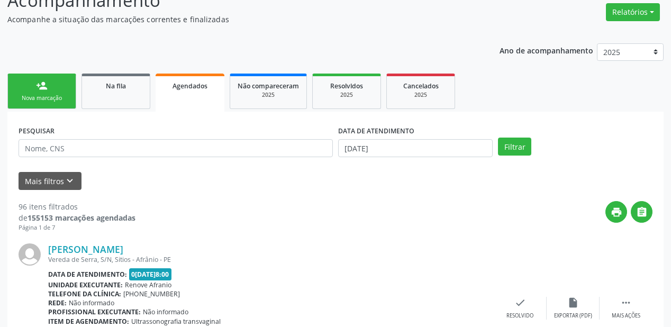
click at [38, 100] on div "Sucesso × O paciente foi agendado. Imprimir comprovante Cancel" at bounding box center [335, 163] width 671 height 327
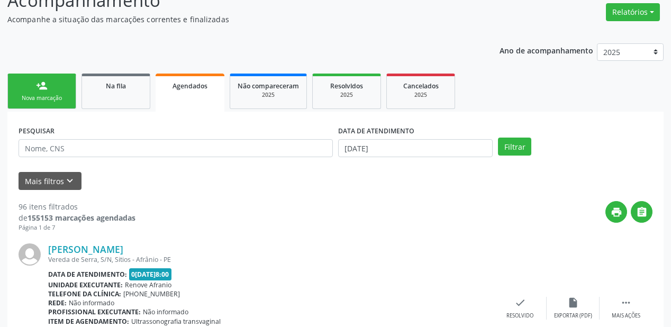
click at [38, 100] on div "Sucesso × O paciente foi agendado. Imprimir comprovante Cancel" at bounding box center [335, 163] width 671 height 327
click at [49, 104] on div "Sucesso × O paciente foi agendado. Imprimir comprovante Cancel" at bounding box center [335, 163] width 671 height 327
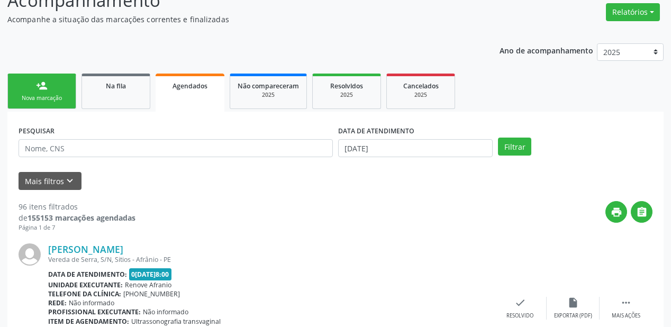
click at [49, 104] on div "Sucesso × O paciente foi agendado. Imprimir comprovante Cancel" at bounding box center [335, 163] width 671 height 327
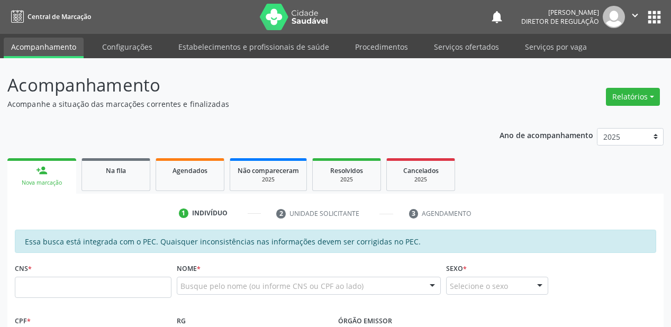
scroll to position [84, 0]
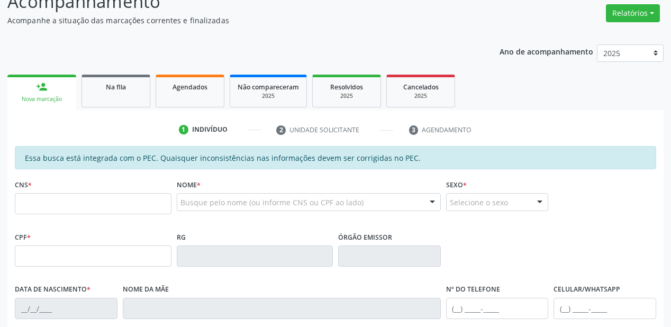
drag, startPoint x: 82, startPoint y: 204, endPoint x: 76, endPoint y: 206, distance: 6.2
click at [80, 205] on input "text" at bounding box center [93, 203] width 157 height 21
type input "700 8099 0340 3280"
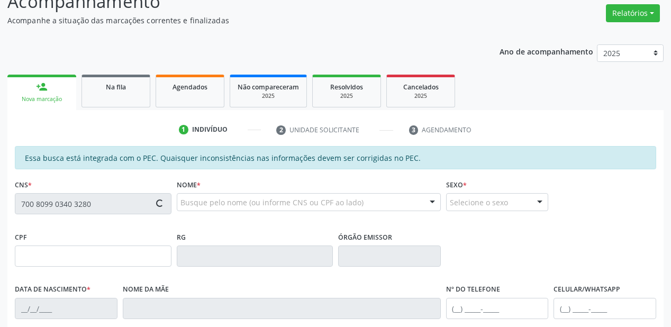
type input "092.574.994-05"
type input "[DATE]"
type input "[PERSON_NAME]"
type input "[PHONE_NUMBER]"
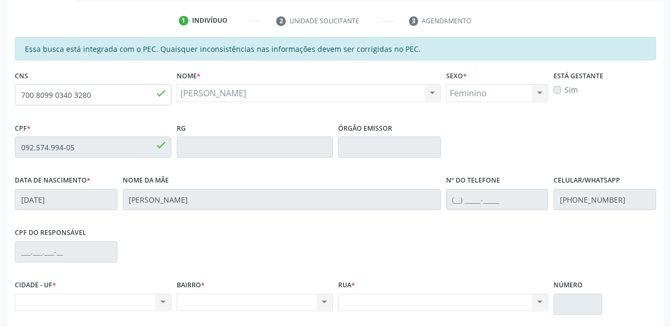
scroll to position [192, 0]
drag, startPoint x: 108, startPoint y: 98, endPoint x: 1, endPoint y: 93, distance: 107.5
click at [1, 93] on div "Acompanhamento Acompanhe a situação das marcações correntes e finalizadas Relat…" at bounding box center [335, 139] width 671 height 546
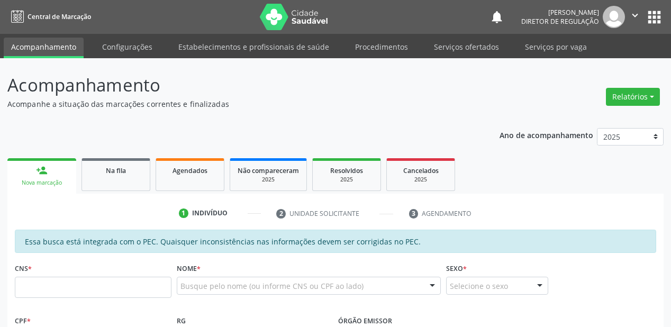
scroll to position [192, 0]
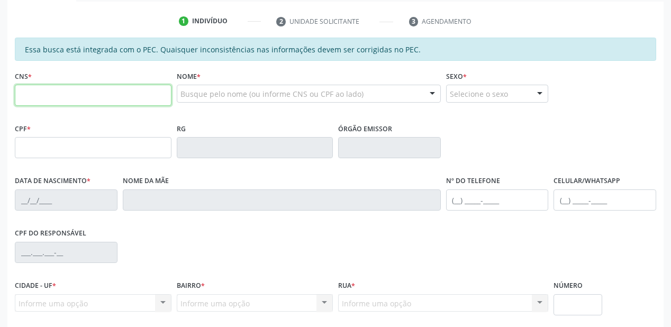
click at [43, 99] on input "text" at bounding box center [93, 95] width 157 height 21
paste input "700 8099 0340 3280"
type input "700 8099 0340 3280"
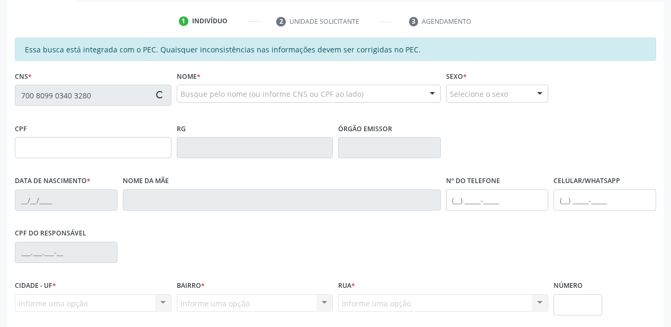
type input "092.574.994-05"
type input "0[DATE]"
type input "[PERSON_NAME]"
type input "[PHONE_NUMBER]"
type input "S/N"
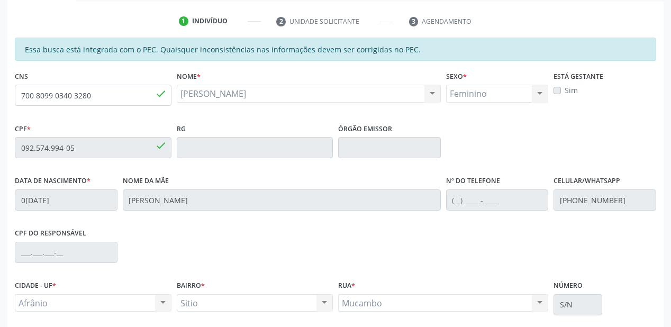
scroll to position [277, 0]
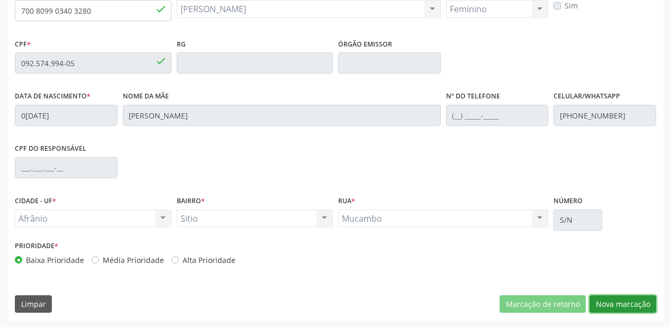
drag, startPoint x: 598, startPoint y: 296, endPoint x: 592, endPoint y: 294, distance: 6.4
click at [599, 296] on button "Nova marcação" at bounding box center [622, 304] width 67 height 18
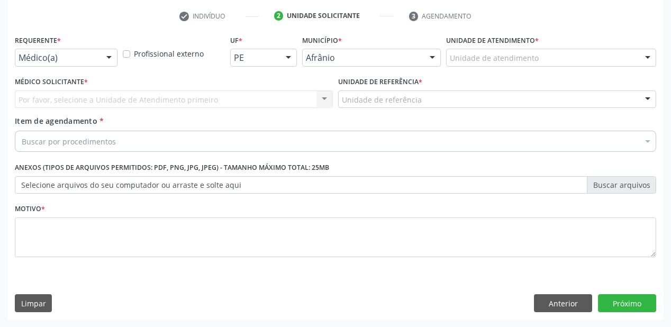
scroll to position [197, 0]
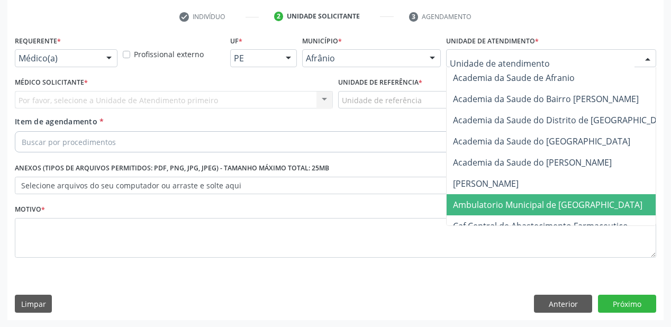
drag, startPoint x: 467, startPoint y: 208, endPoint x: 400, endPoint y: 150, distance: 88.5
click at [465, 207] on span "Ambulatorio Municipal de [GEOGRAPHIC_DATA]" at bounding box center [547, 205] width 189 height 12
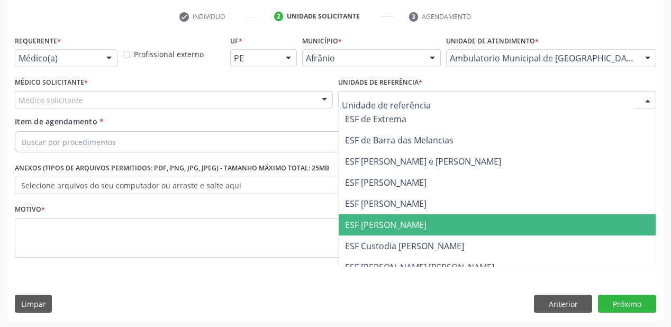
click at [389, 215] on span "ESF [PERSON_NAME]" at bounding box center [497, 224] width 317 height 21
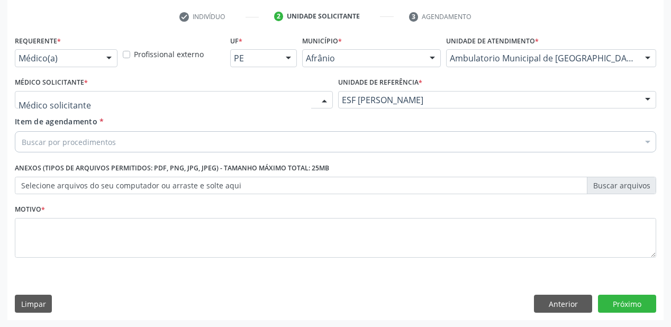
drag, startPoint x: 59, startPoint y: 95, endPoint x: 62, endPoint y: 113, distance: 18.3
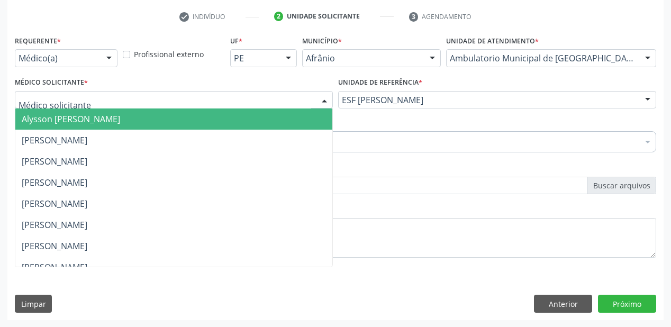
click at [63, 120] on span "Alysson [PERSON_NAME]" at bounding box center [71, 119] width 98 height 12
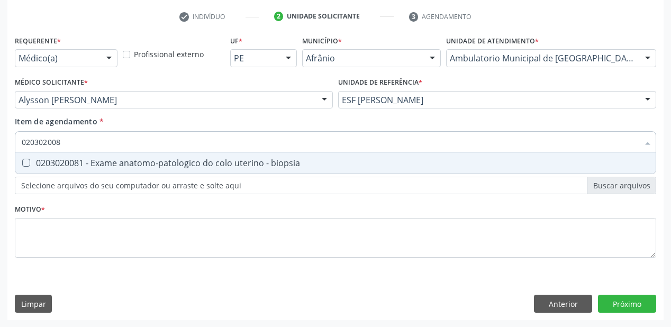
type input "0203020081"
click at [66, 170] on span "0203020081 - Exame anatomo-patologico do colo uterino - biopsia" at bounding box center [335, 162] width 640 height 21
checkbox biopsia "true"
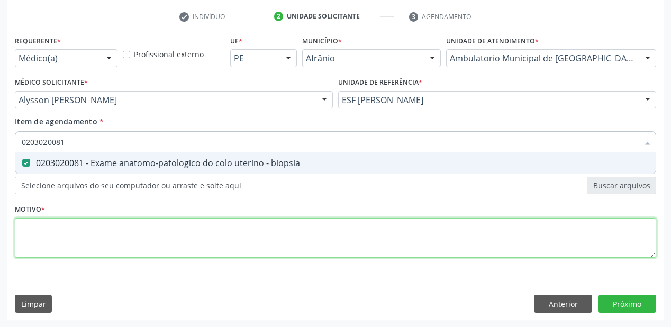
click at [44, 232] on div "Requerente * Médico(a) Médico(a) Enfermeiro(a) Paciente Nenhum resultado encont…" at bounding box center [335, 153] width 641 height 240
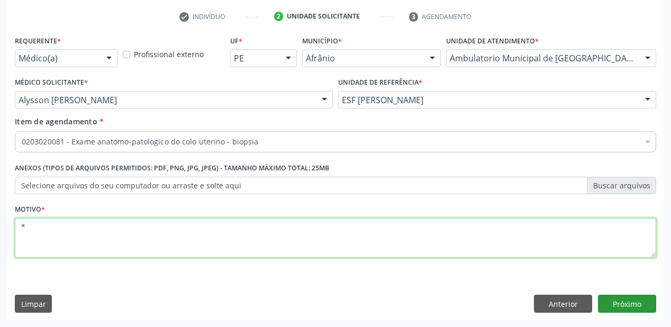
type textarea "*"
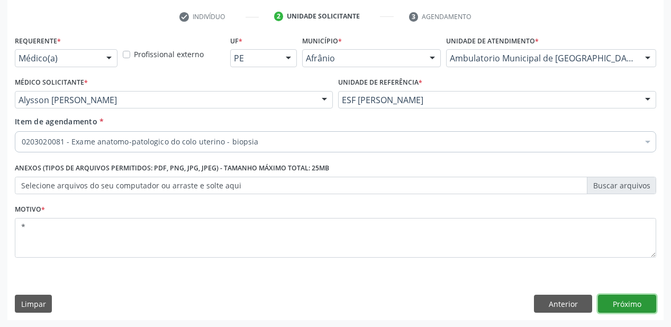
click at [622, 305] on button "Próximo" at bounding box center [627, 304] width 58 height 18
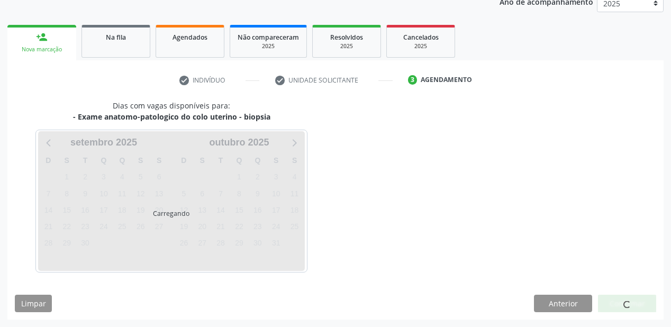
scroll to position [133, 0]
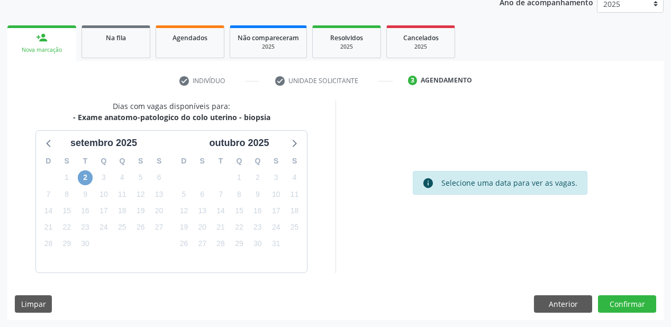
click at [88, 178] on span "2" at bounding box center [85, 177] width 15 height 15
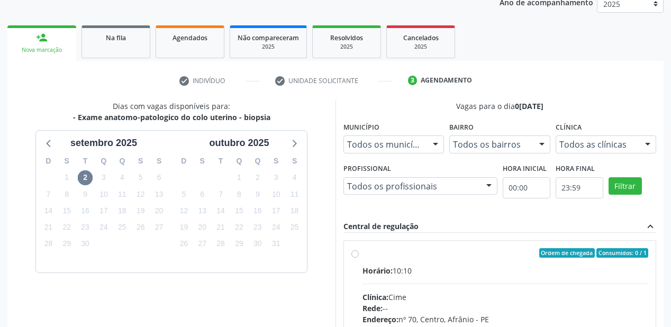
click at [478, 272] on div "Horário: 10:10" at bounding box center [505, 270] width 286 height 11
click at [359, 258] on input "Ordem de chegada Consumidos: 0 / 1 Horário: 10:10 Clínica: Cime Rede: -- Endere…" at bounding box center [354, 253] width 7 height 10
radio input "true"
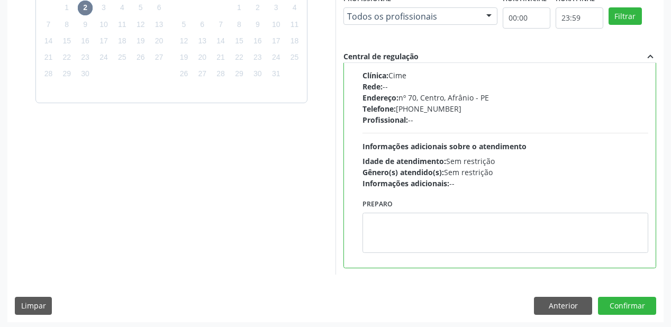
scroll to position [305, 0]
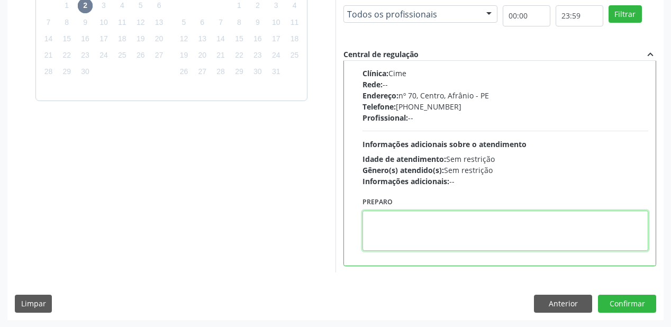
drag, startPoint x: 418, startPoint y: 239, endPoint x: 523, endPoint y: 265, distance: 107.5
click at [419, 239] on textarea at bounding box center [505, 231] width 286 height 40
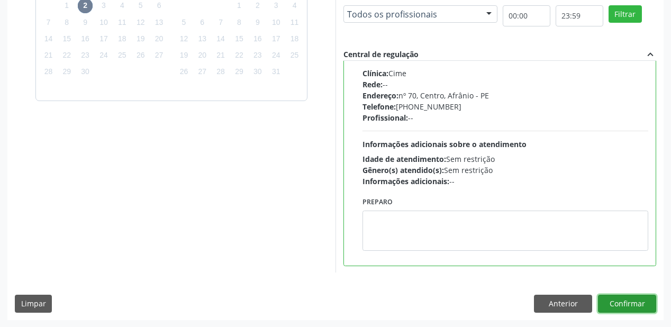
click at [626, 297] on button "Confirmar" at bounding box center [627, 304] width 58 height 18
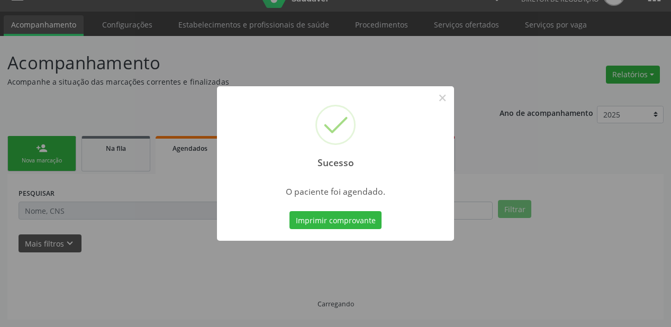
scroll to position [21, 0]
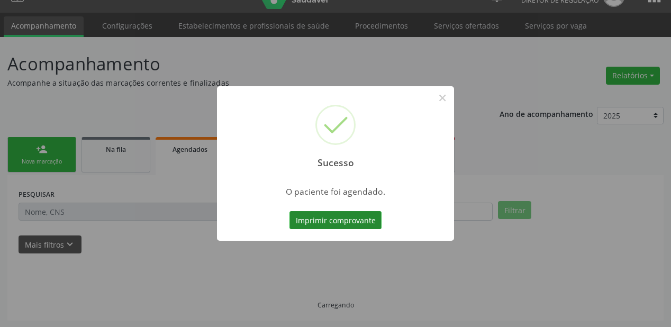
click at [347, 223] on button "Imprimir comprovante" at bounding box center [335, 220] width 92 height 18
